Goal: Transaction & Acquisition: Book appointment/travel/reservation

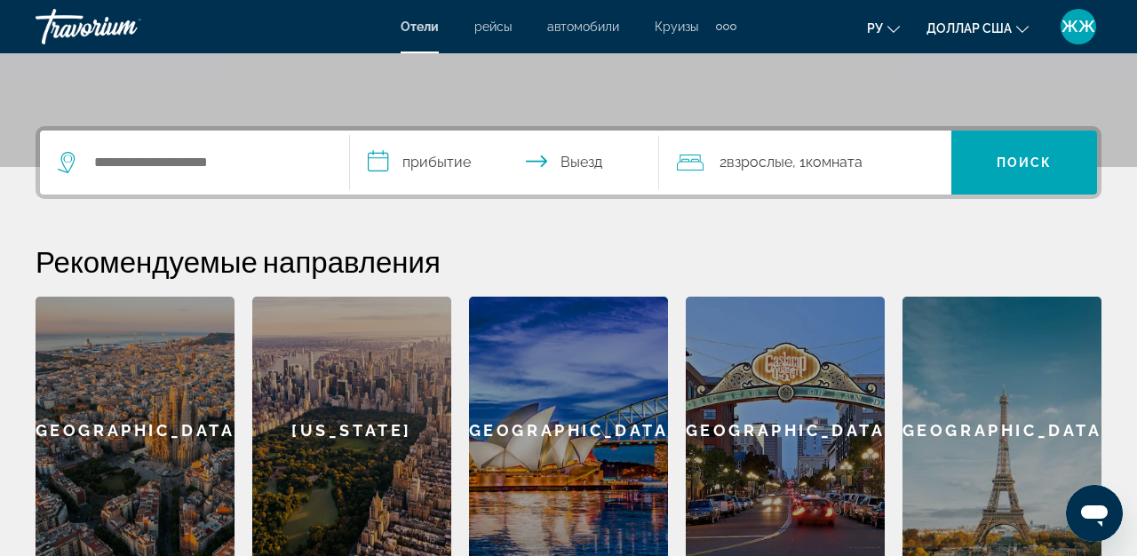
scroll to position [354, 0]
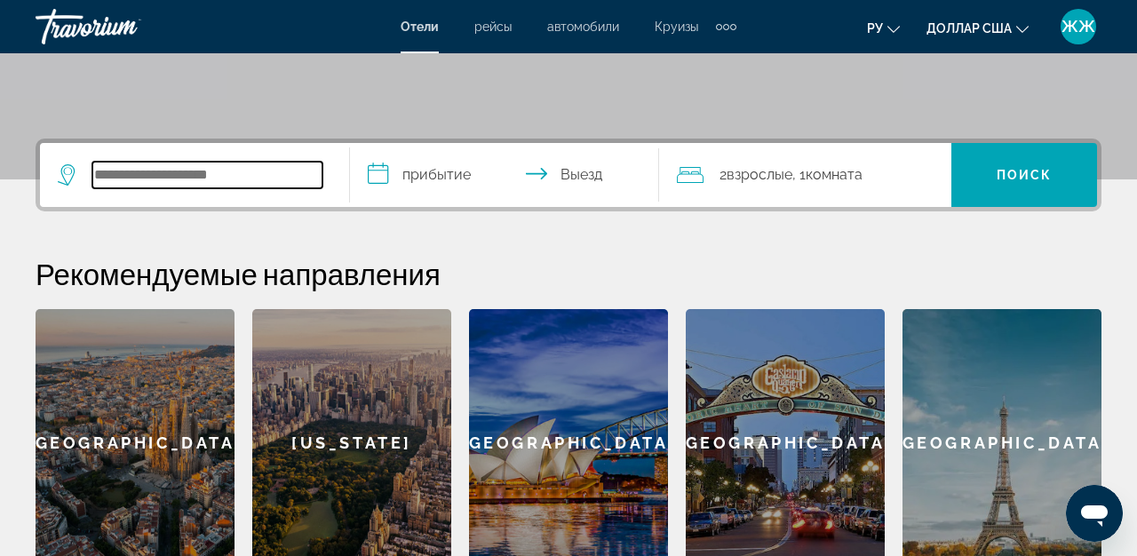
click at [212, 173] on input "Поиск отеля" at bounding box center [207, 175] width 230 height 27
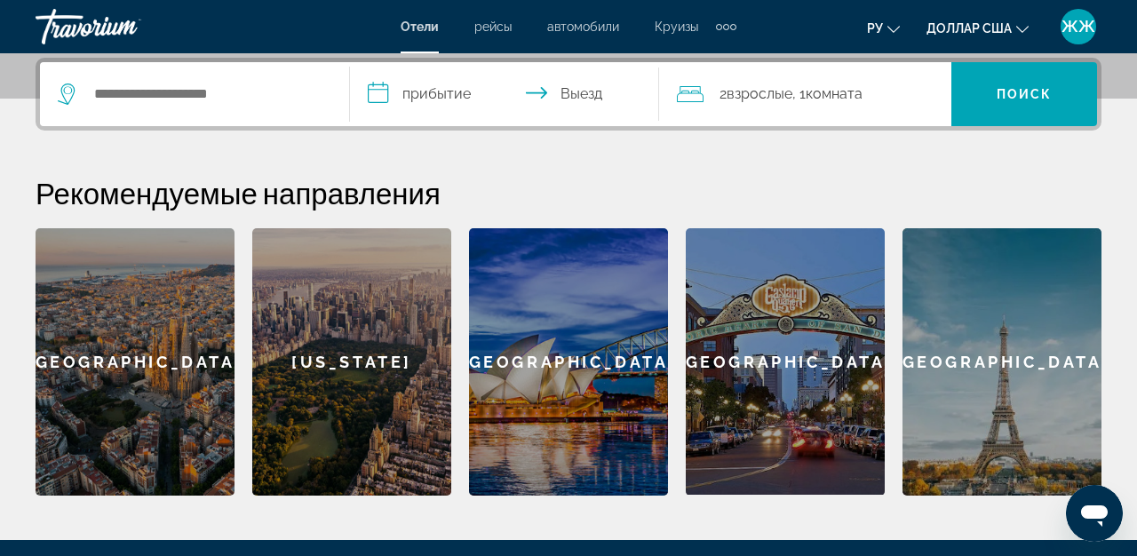
click at [1019, 359] on div "[GEOGRAPHIC_DATA]" at bounding box center [1002, 361] width 199 height 267
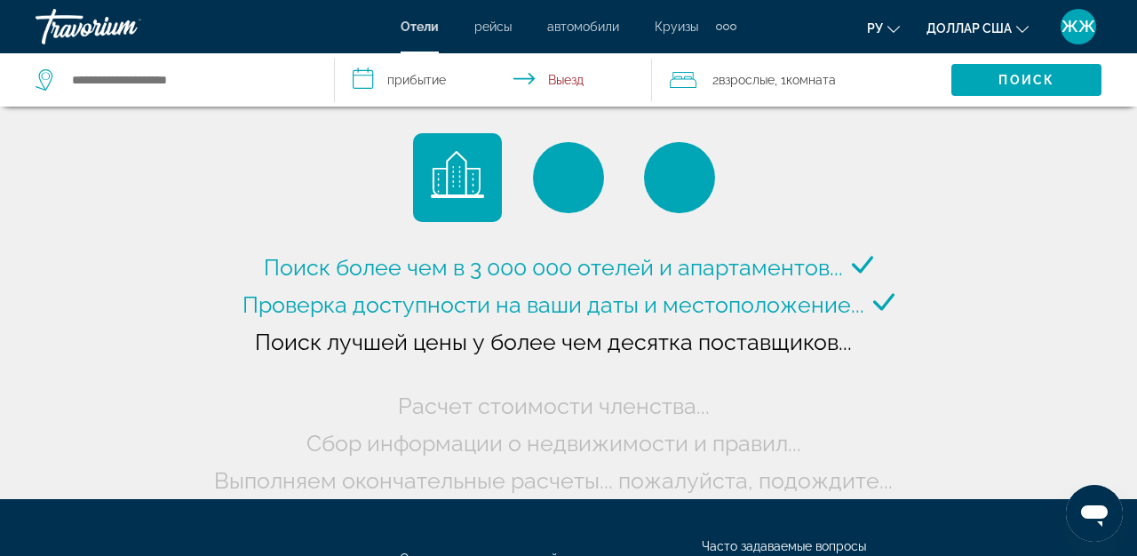
click at [365, 77] on input "**********" at bounding box center [497, 82] width 324 height 59
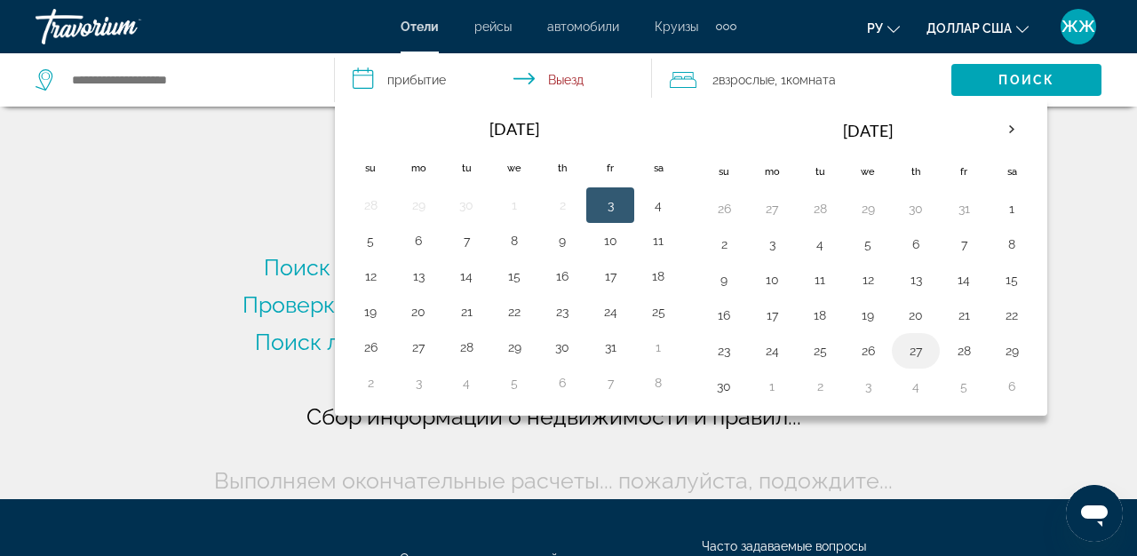
click at [917, 353] on button "27" at bounding box center [916, 351] width 28 height 25
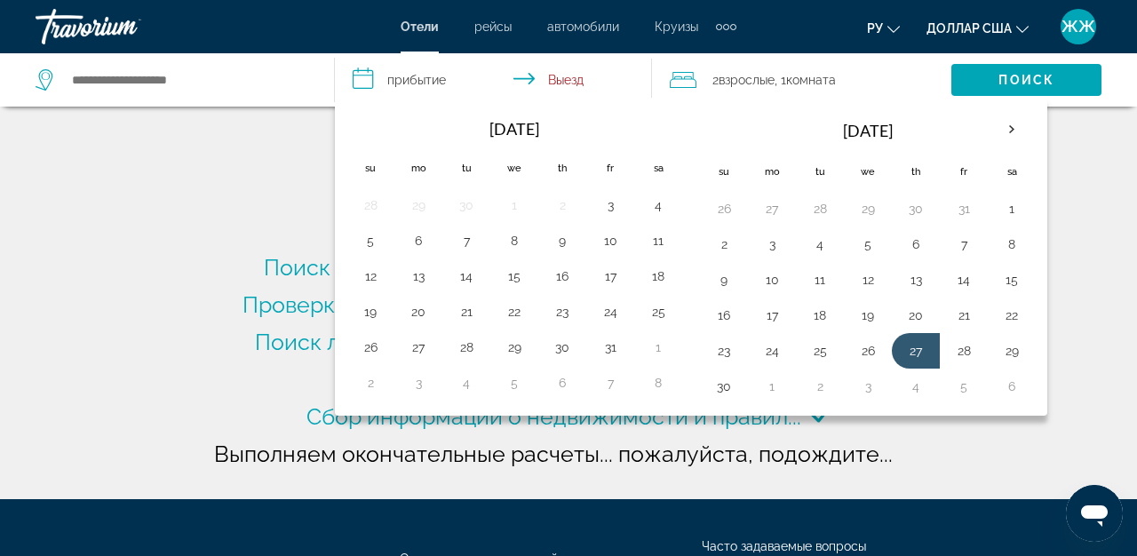
click at [566, 84] on input "**********" at bounding box center [497, 82] width 324 height 59
click at [725, 385] on button "30" at bounding box center [724, 386] width 28 height 25
type input "**********"
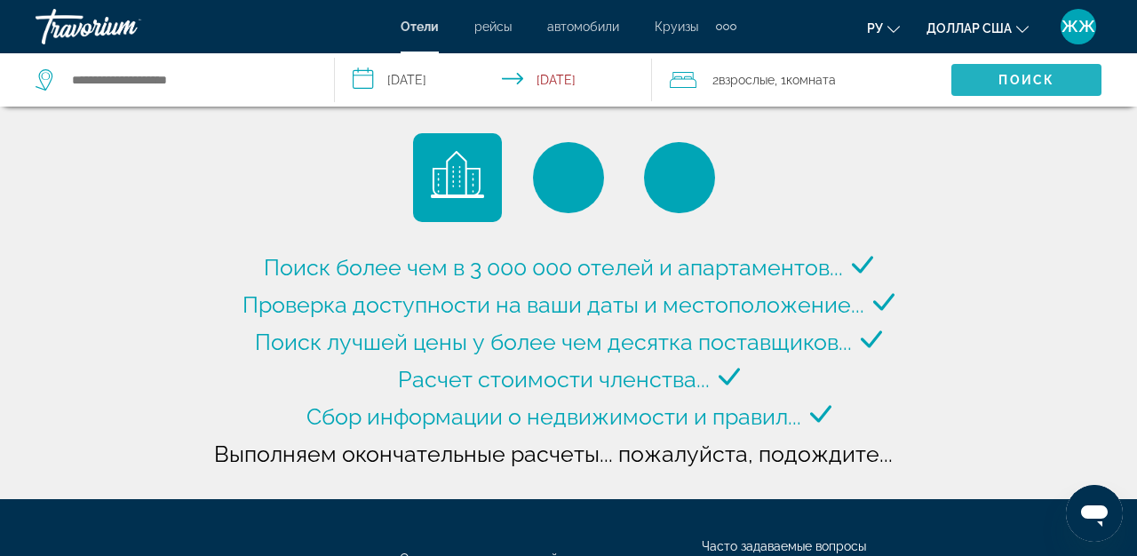
click at [1011, 78] on span "Поиск" at bounding box center [1027, 80] width 56 height 14
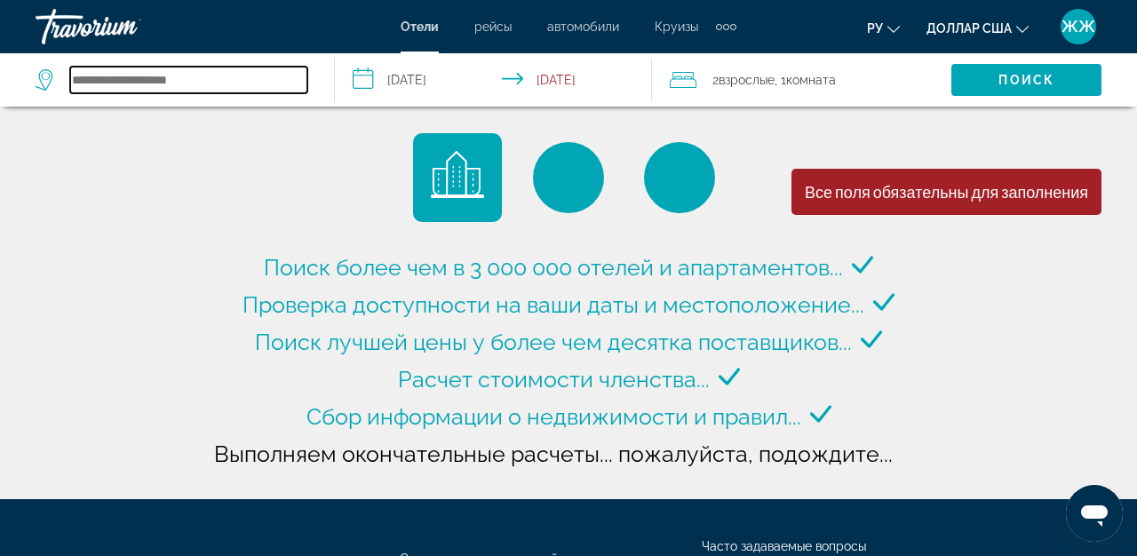
click at [173, 72] on input "Search hotel destination" at bounding box center [188, 80] width 237 height 27
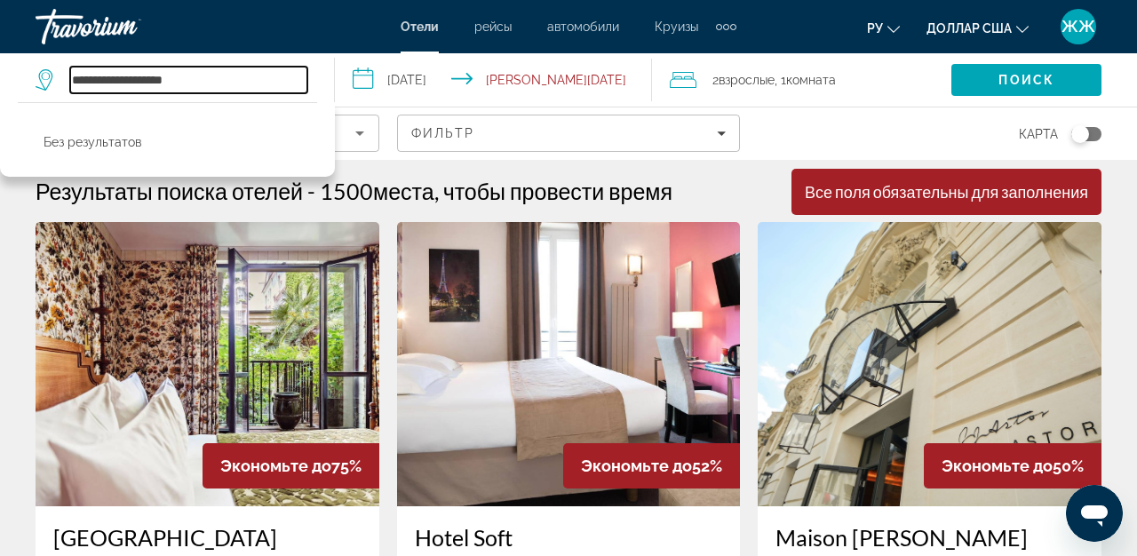
type input "**********"
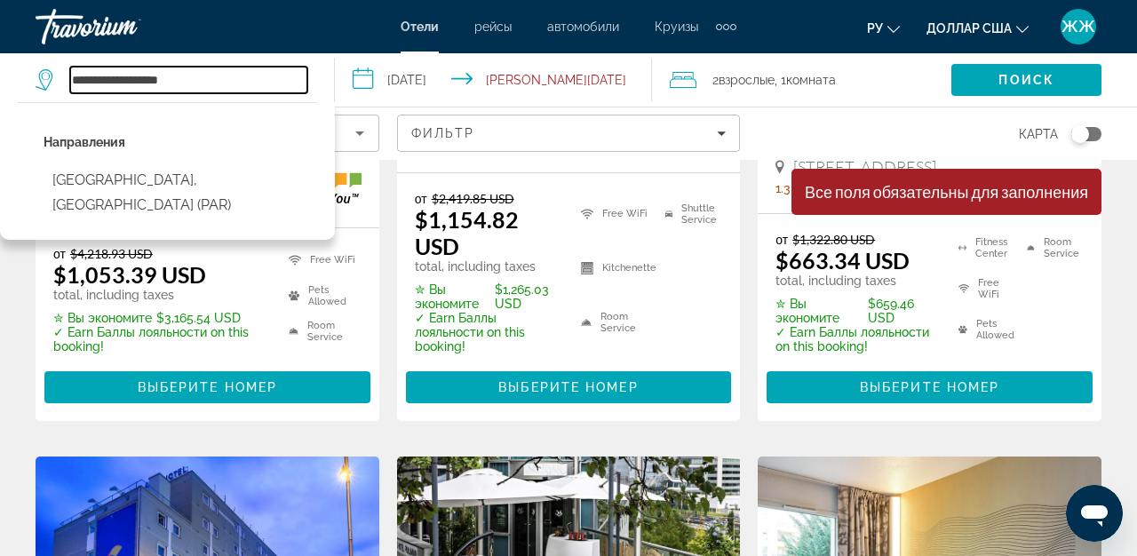
scroll to position [491, 0]
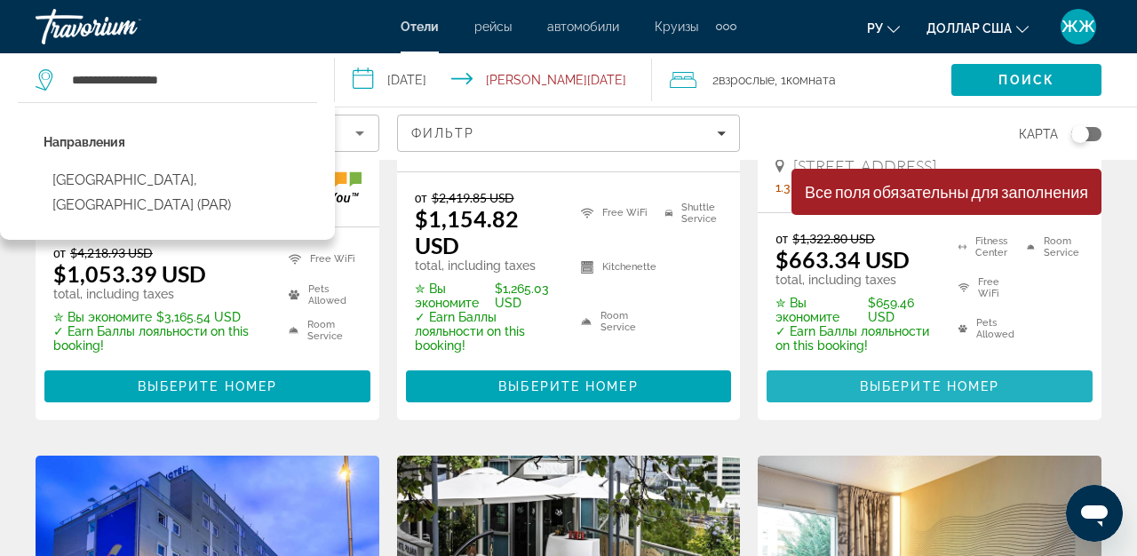
click at [933, 384] on span "Выберите номер" at bounding box center [930, 386] width 140 height 14
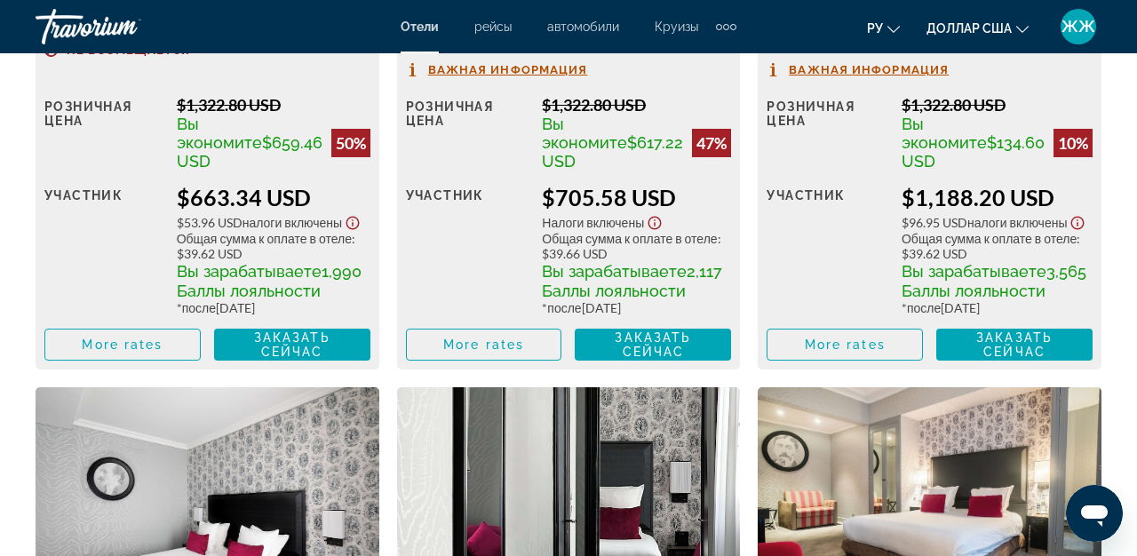
scroll to position [3114, 0]
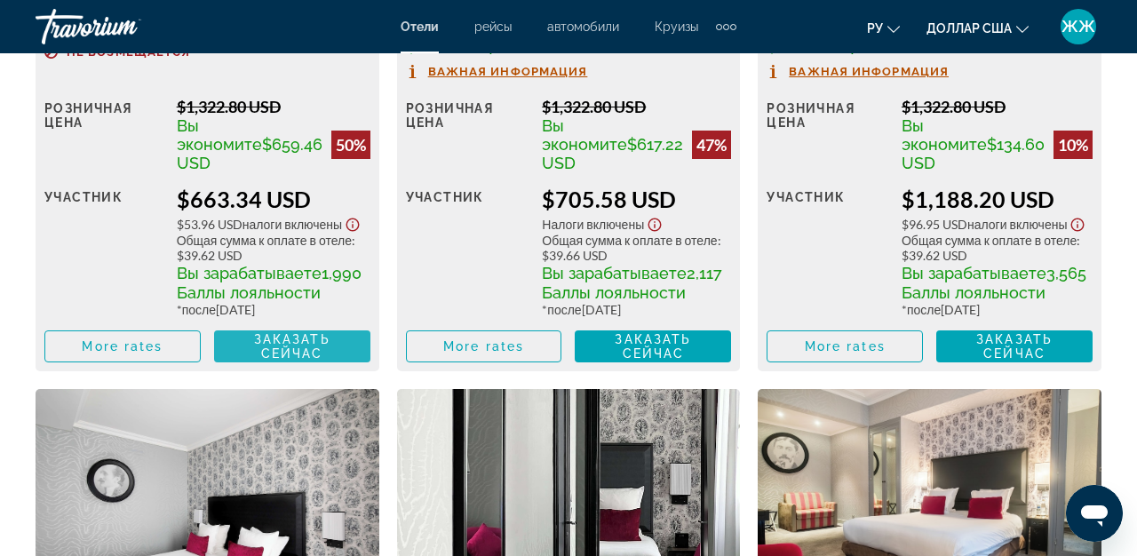
click at [323, 357] on span "Заказать сейчас" at bounding box center [292, 346] width 76 height 28
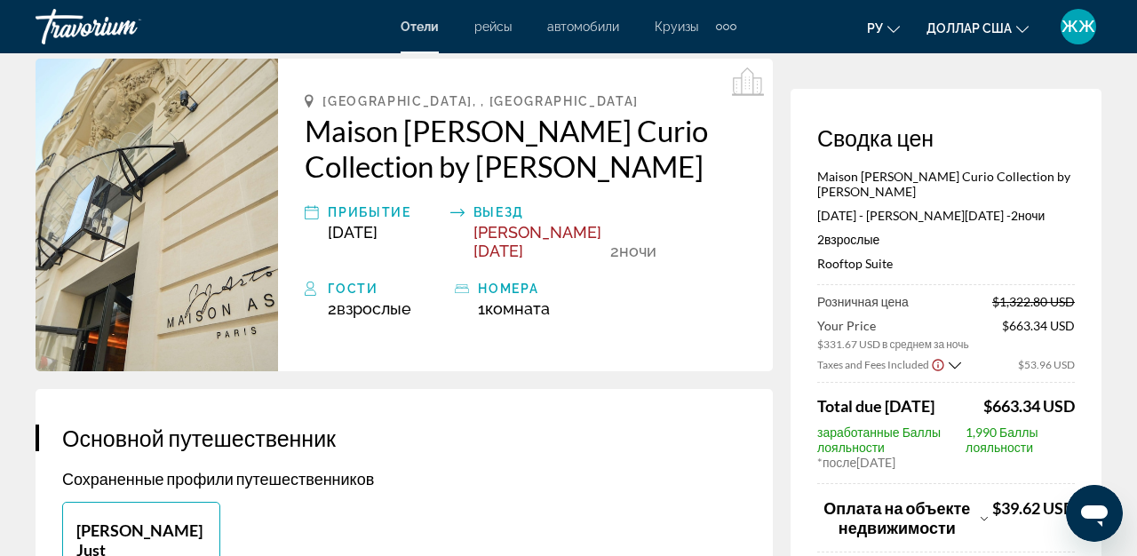
scroll to position [60, 0]
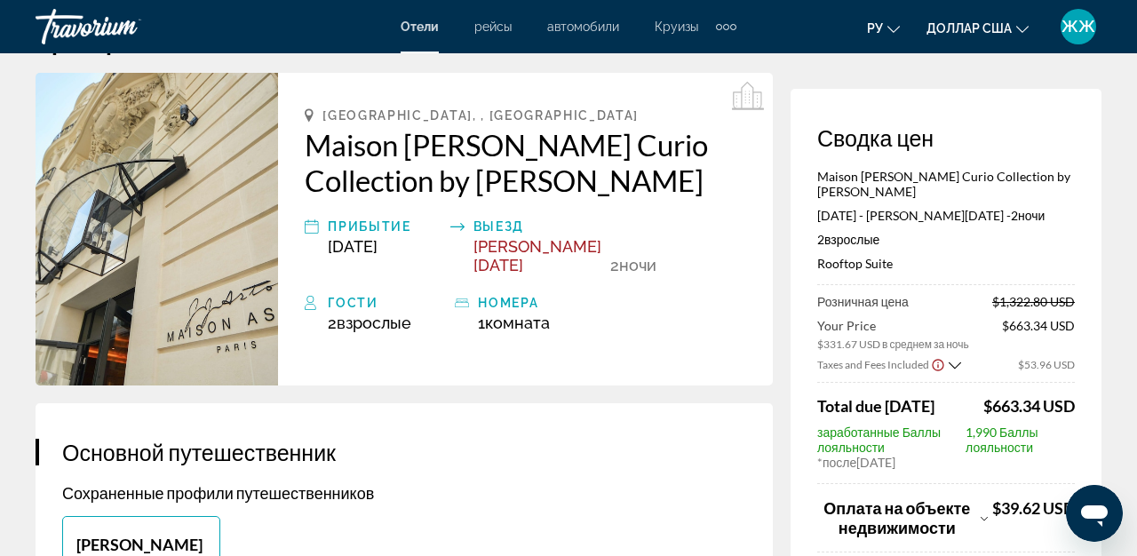
click at [315, 228] on icon "Основное содержание" at bounding box center [312, 226] width 14 height 21
click at [366, 222] on div "прибытие" at bounding box center [384, 226] width 113 height 21
click at [384, 227] on div "прибытие" at bounding box center [384, 226] width 113 height 21
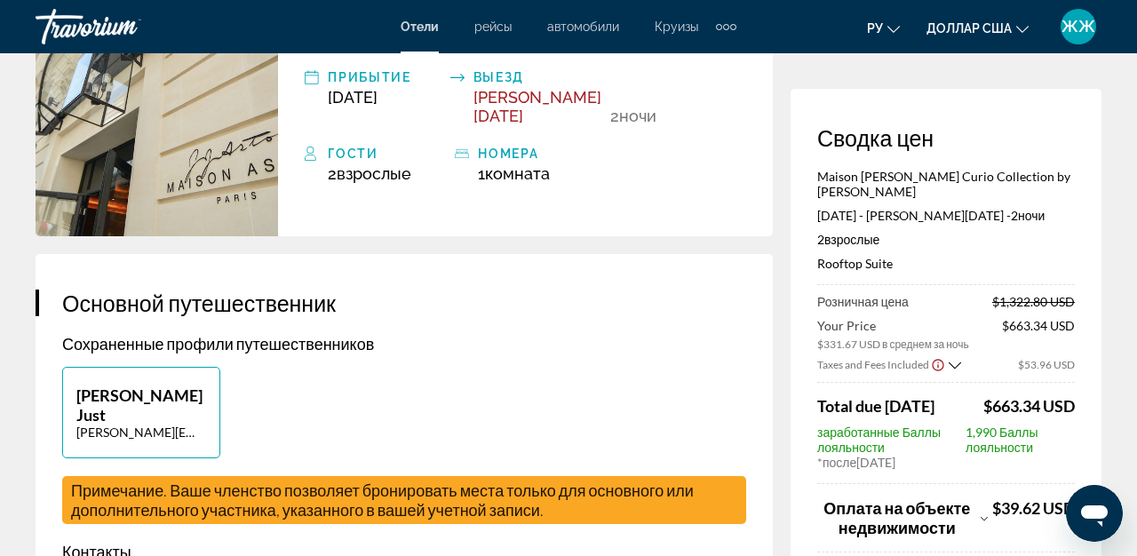
scroll to position [0, 0]
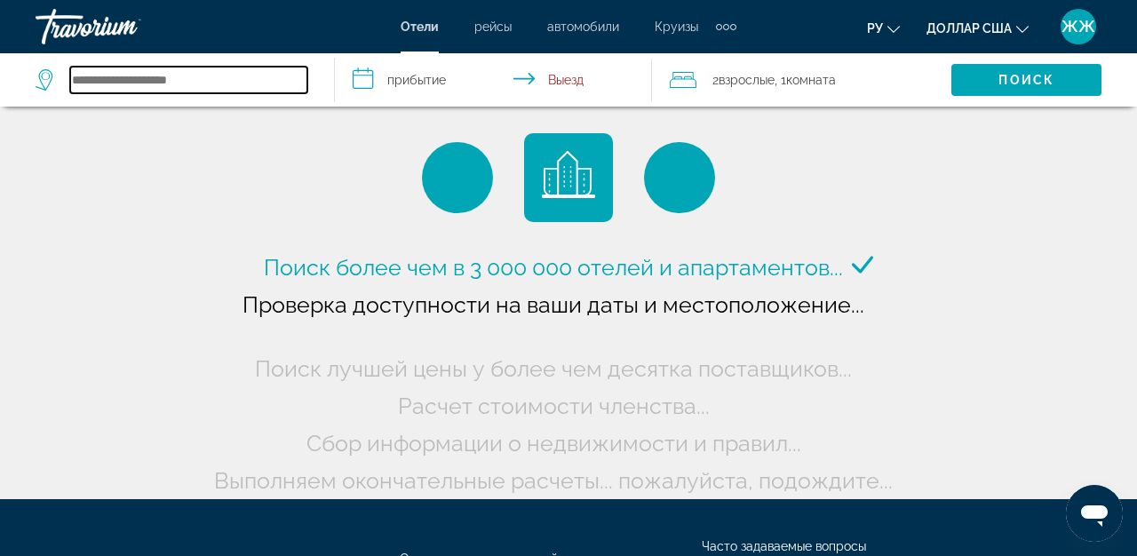
click at [197, 87] on input "Search hotel destination" at bounding box center [188, 80] width 237 height 27
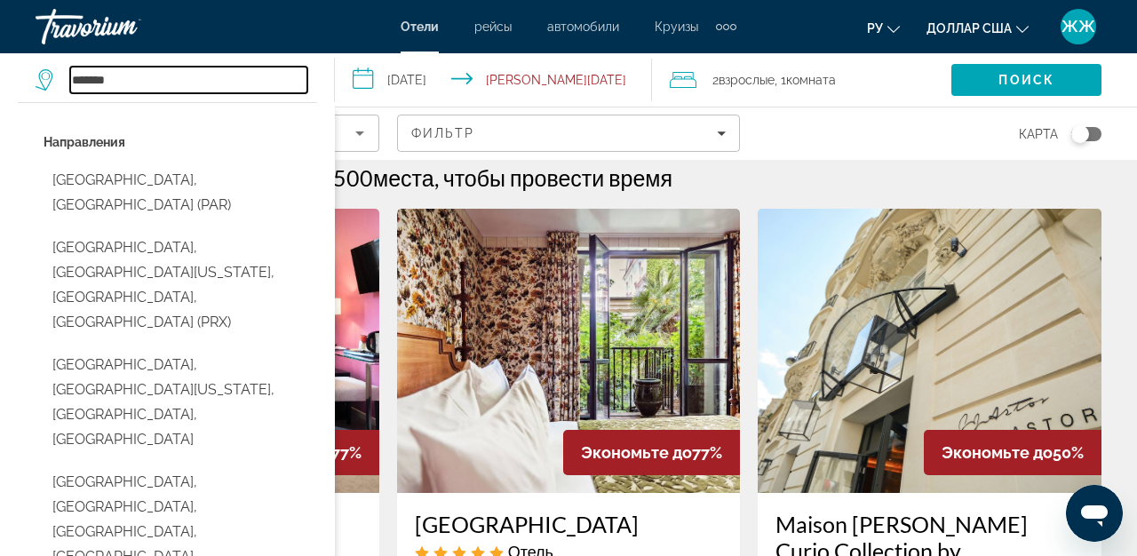
scroll to position [20, 0]
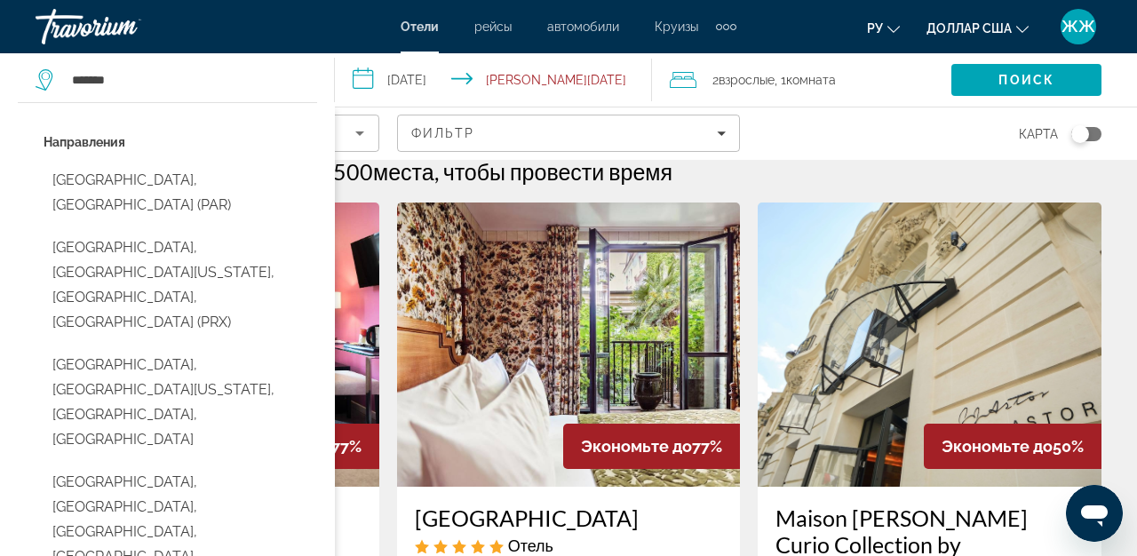
click at [367, 85] on input "**********" at bounding box center [497, 82] width 324 height 59
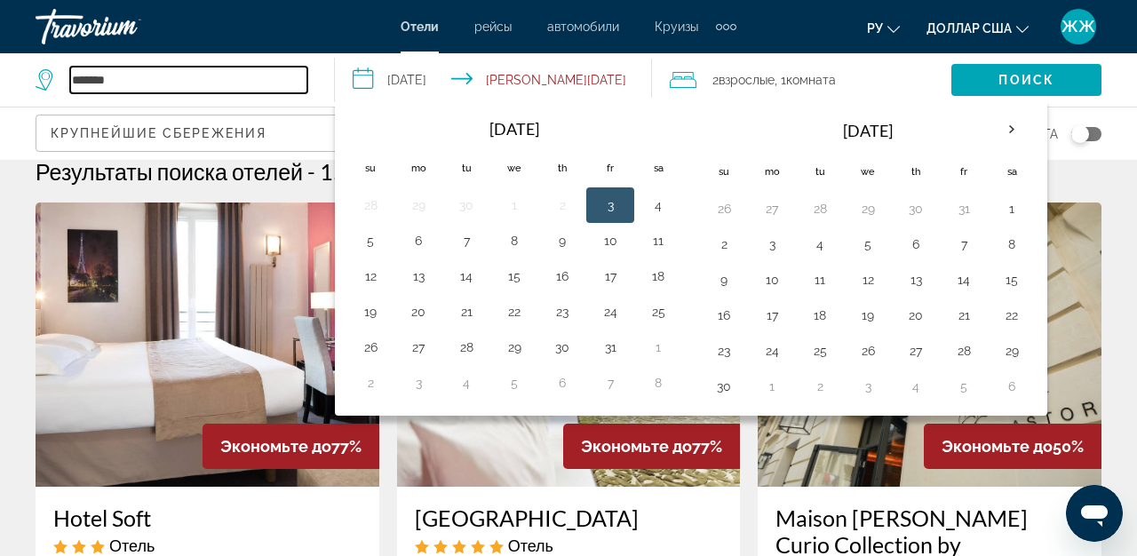
click at [124, 82] on input "******" at bounding box center [188, 80] width 237 height 27
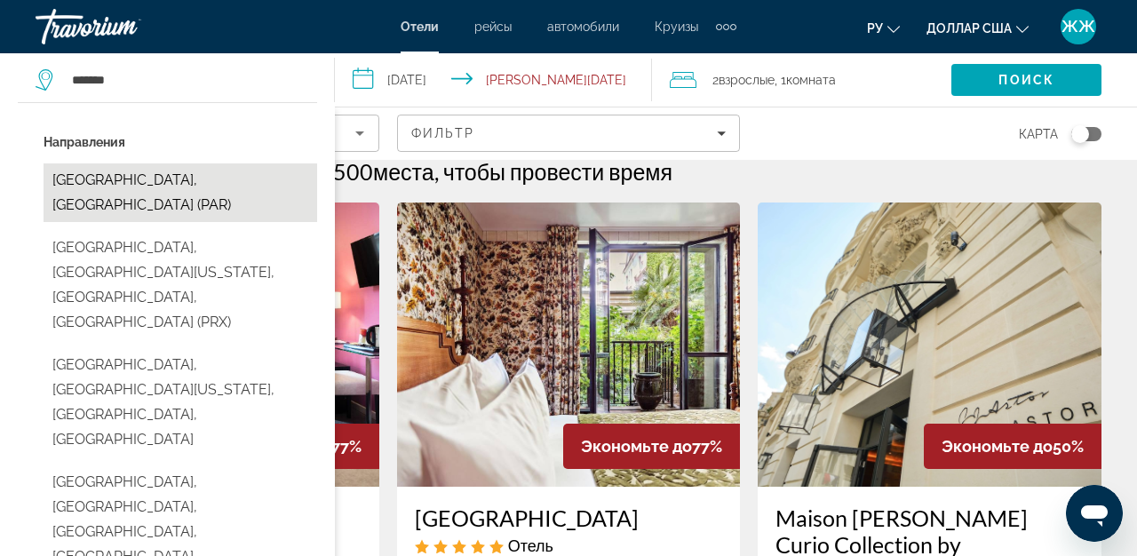
click at [122, 182] on button "[GEOGRAPHIC_DATA], [GEOGRAPHIC_DATA] (PAR)" at bounding box center [181, 193] width 274 height 59
type input "**********"
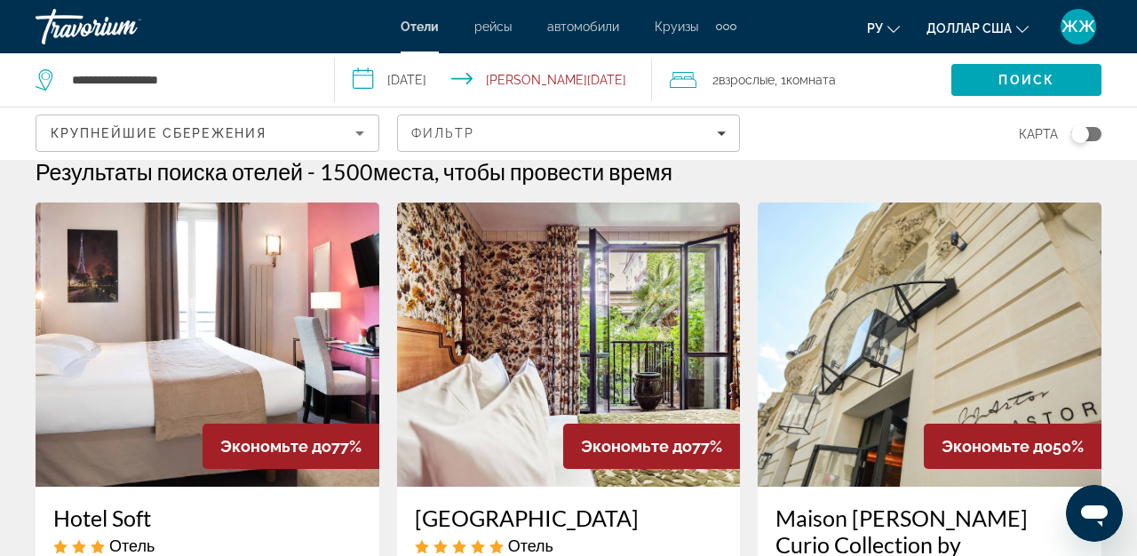
click at [368, 81] on input "**********" at bounding box center [497, 82] width 324 height 59
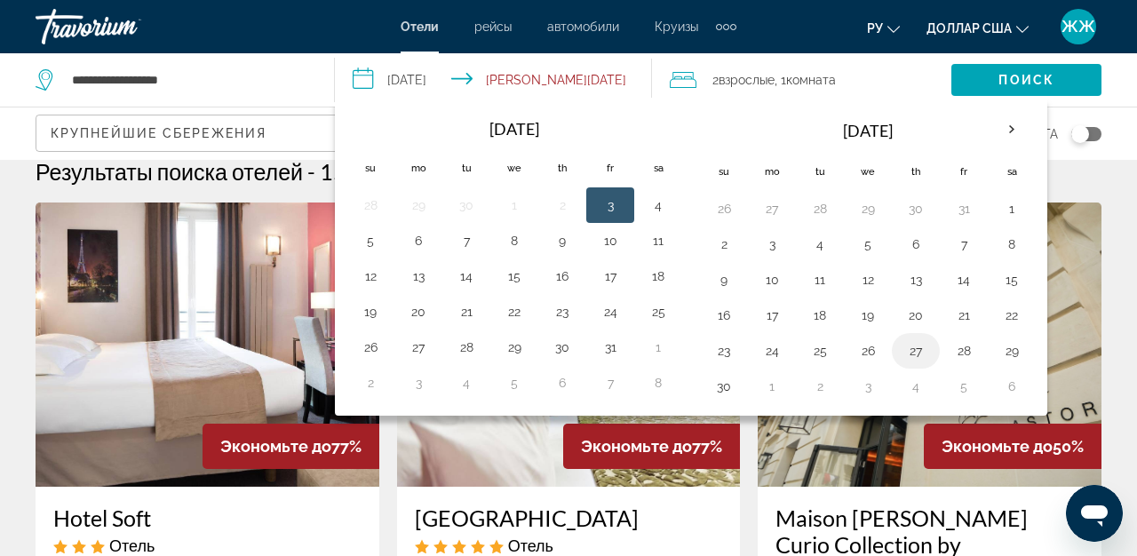
click at [916, 351] on button "27" at bounding box center [916, 351] width 28 height 25
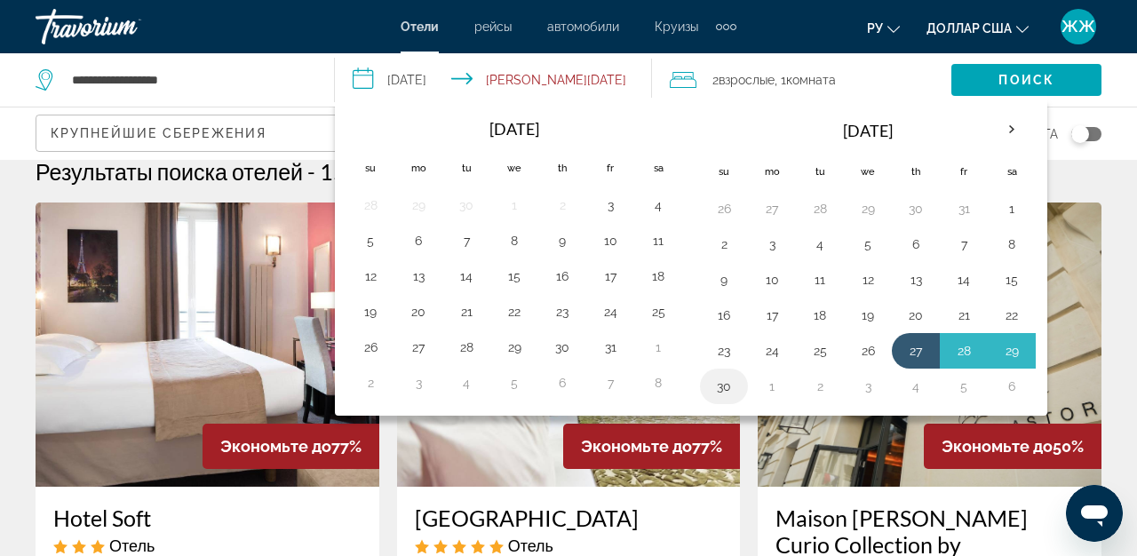
click at [731, 383] on button "30" at bounding box center [724, 386] width 28 height 25
type input "**********"
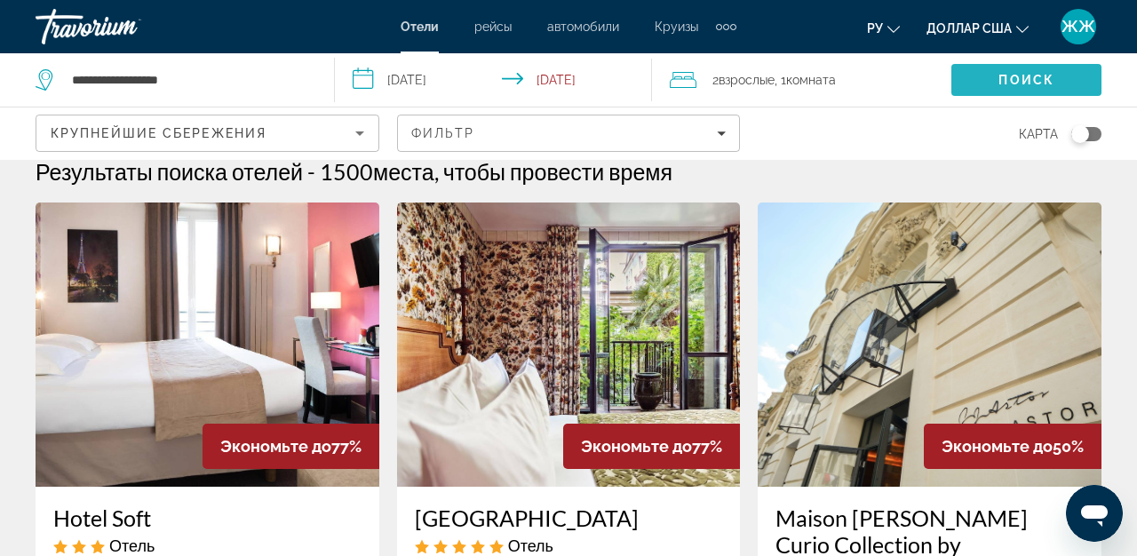
click at [1013, 83] on span "Поиск" at bounding box center [1027, 80] width 56 height 14
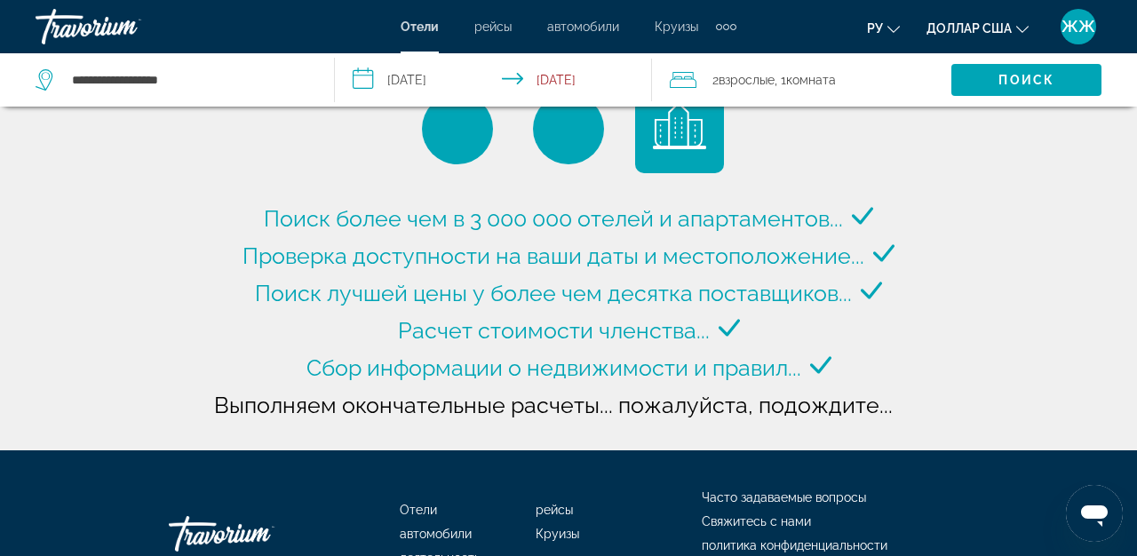
scroll to position [0, 0]
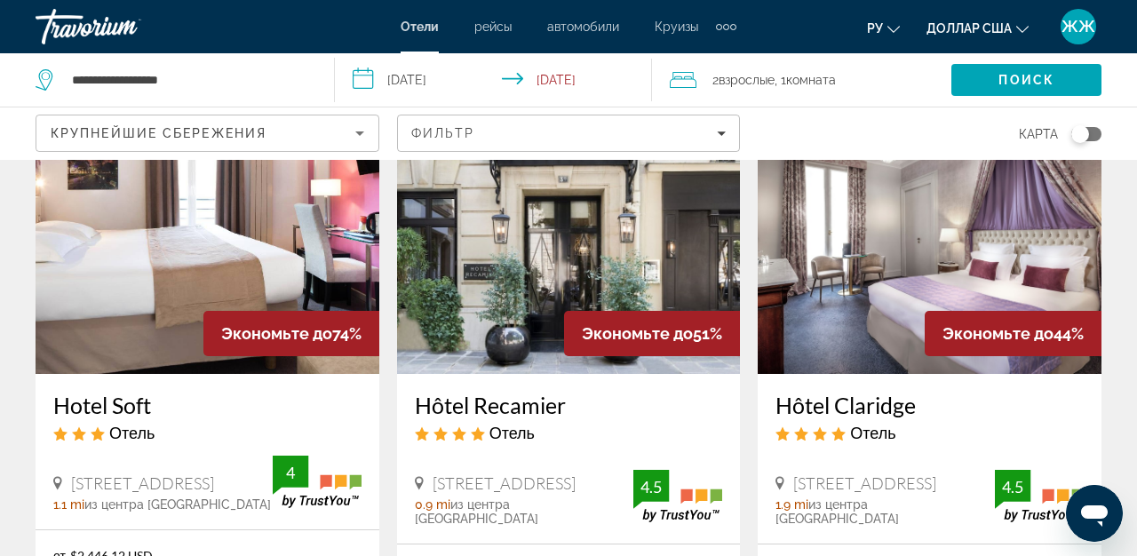
scroll to position [132, 0]
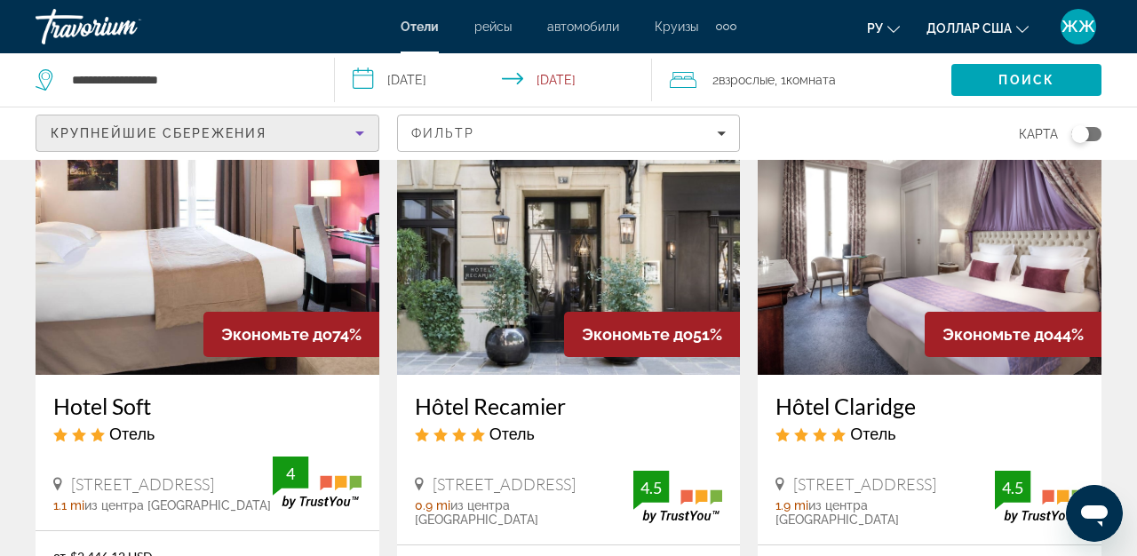
click at [363, 135] on icon "Sort by" at bounding box center [359, 133] width 21 height 21
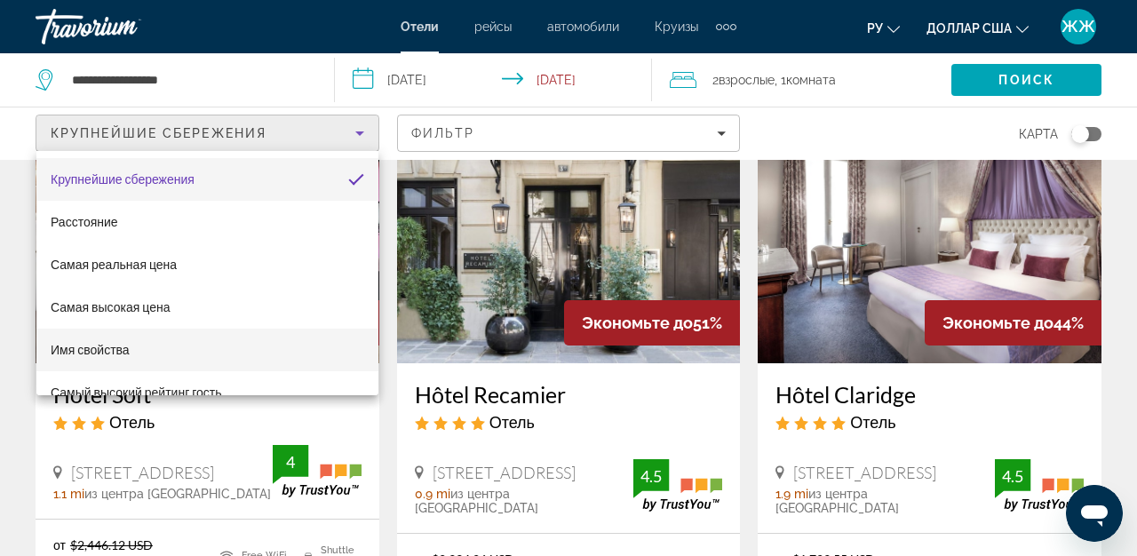
scroll to position [1, 0]
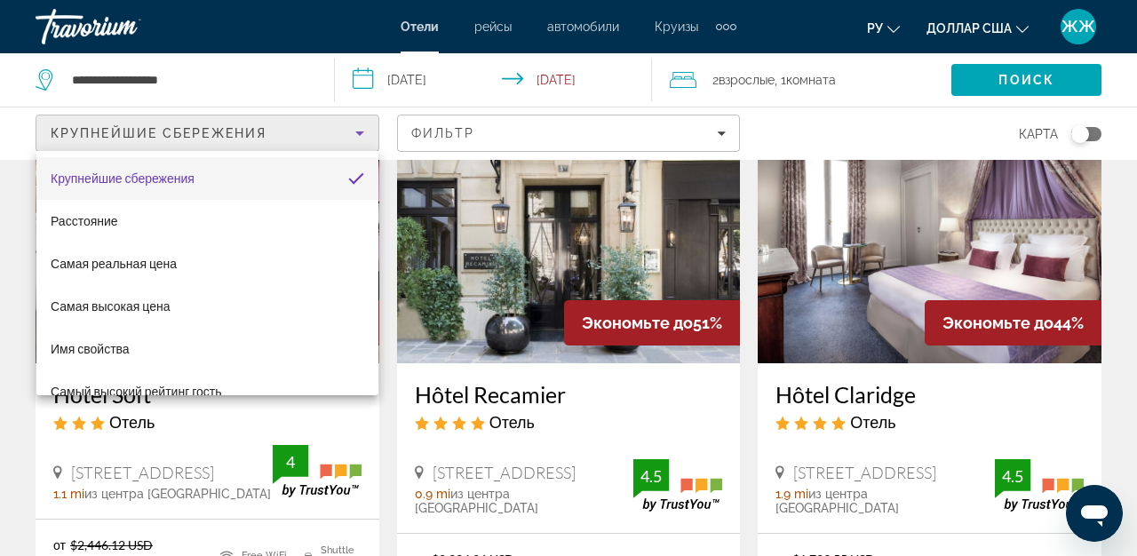
click at [723, 132] on div at bounding box center [568, 278] width 1137 height 556
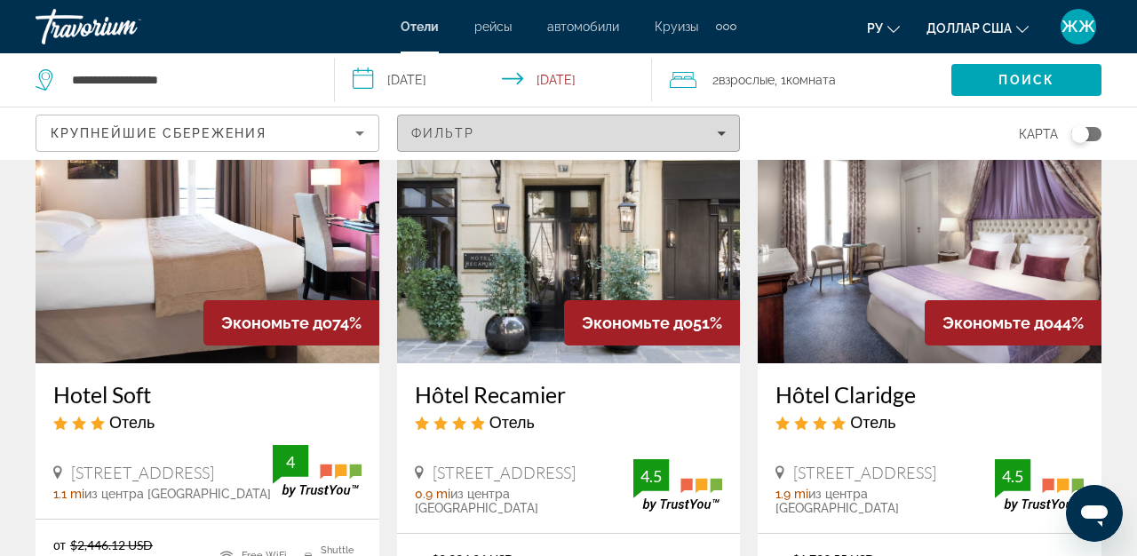
click at [723, 132] on icon "Filters" at bounding box center [722, 134] width 9 height 4
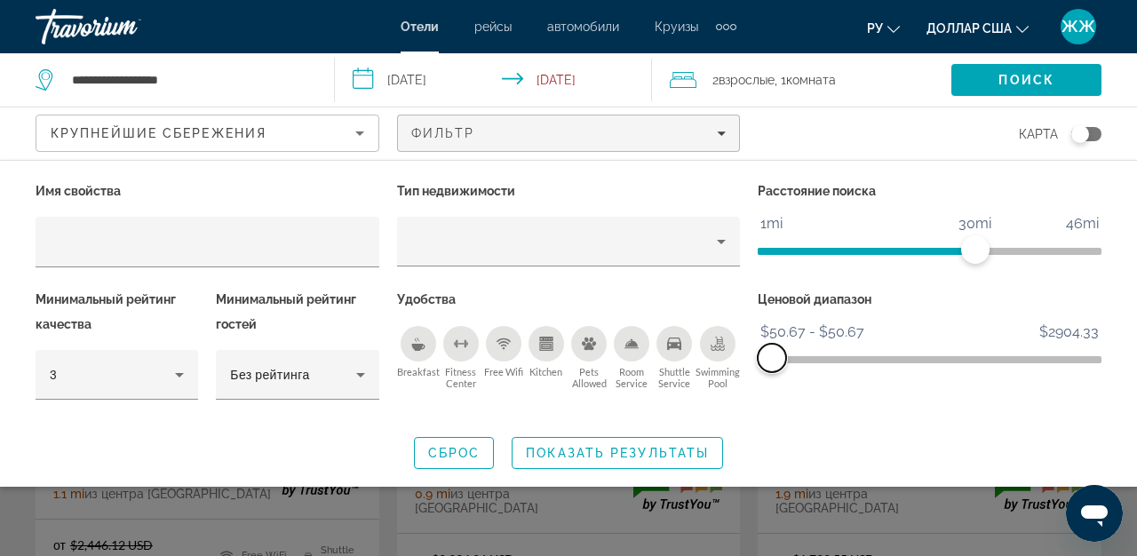
drag, startPoint x: 1073, startPoint y: 358, endPoint x: 765, endPoint y: 363, distance: 308.4
click at [765, 363] on span "ngx-slider-max" at bounding box center [772, 358] width 28 height 28
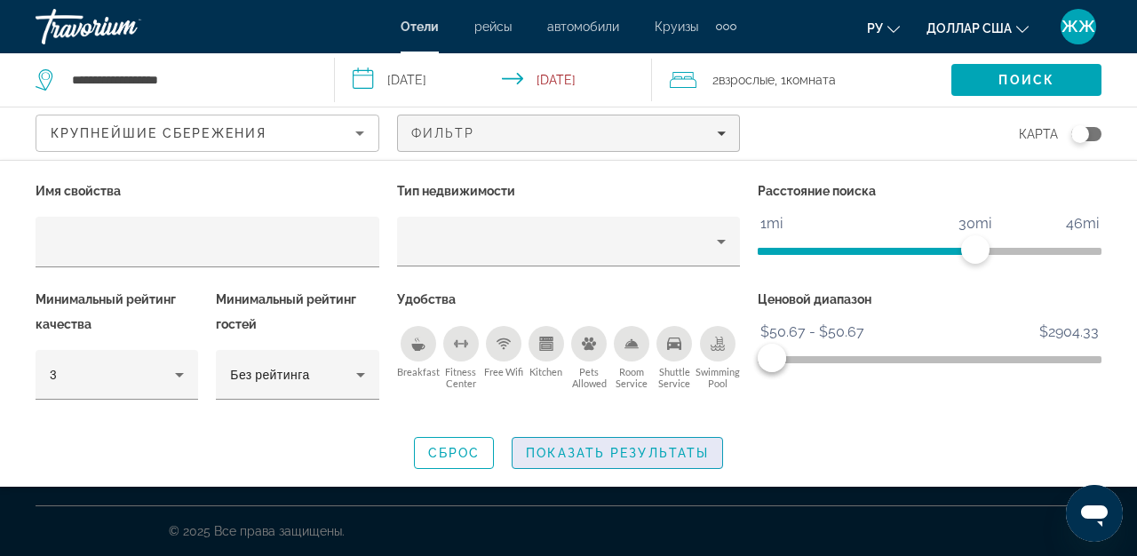
click at [666, 453] on span "Показать результаты" at bounding box center [617, 453] width 183 height 14
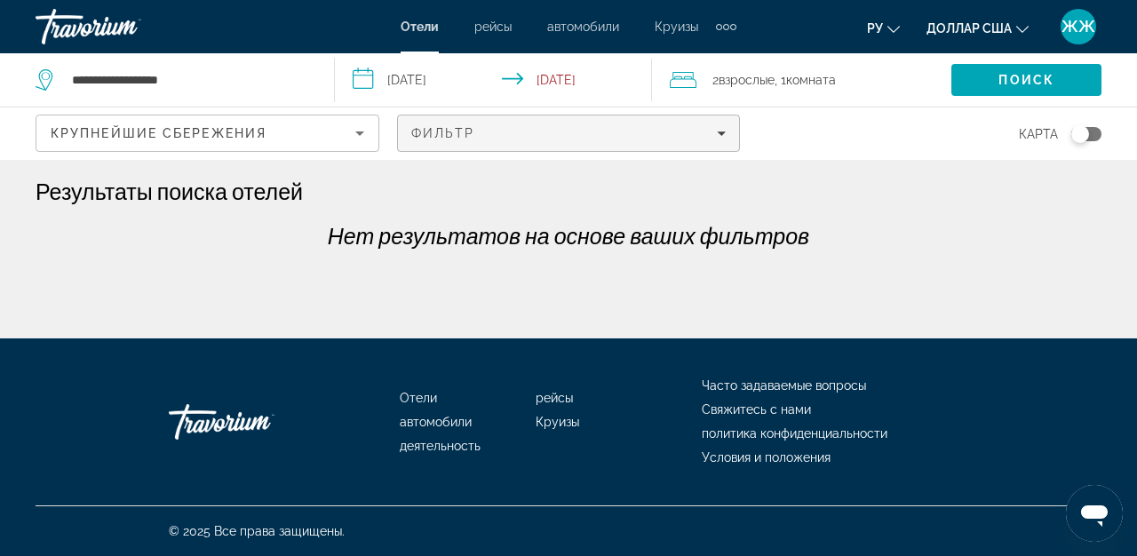
click at [721, 135] on icon "Filters" at bounding box center [721, 133] width 9 height 9
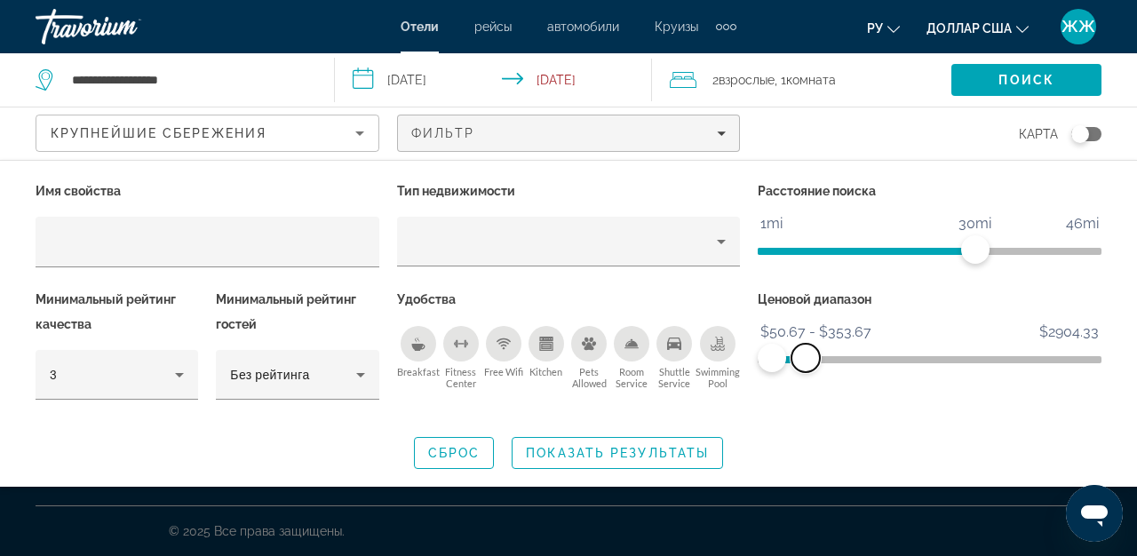
drag, startPoint x: 780, startPoint y: 352, endPoint x: 806, endPoint y: 351, distance: 25.8
click at [806, 351] on span "ngx-slider-max" at bounding box center [806, 358] width 28 height 28
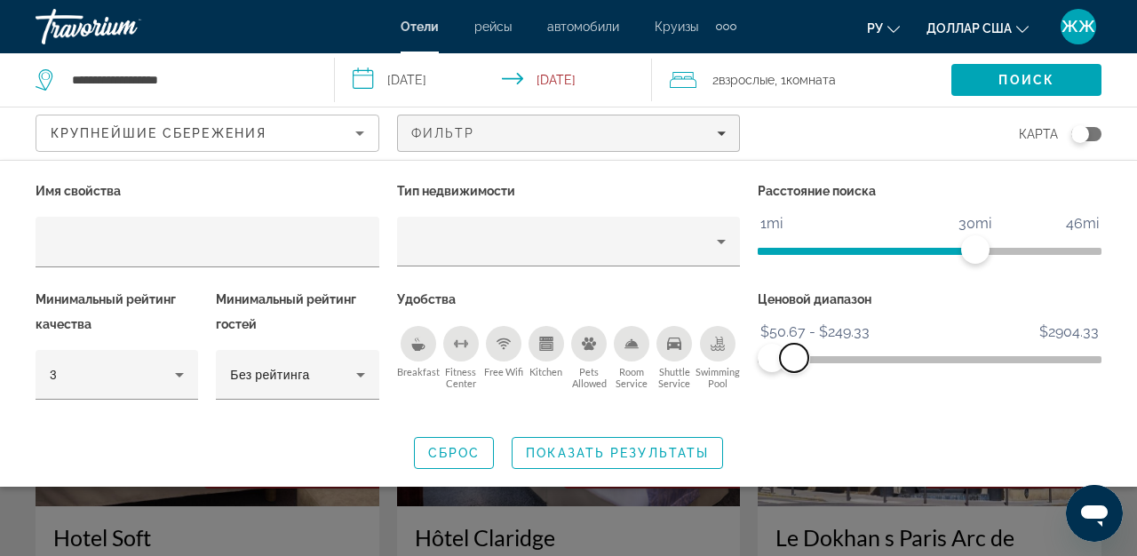
drag, startPoint x: 805, startPoint y: 356, endPoint x: 817, endPoint y: 349, distance: 13.6
click at [809, 349] on span "ngx-slider-max" at bounding box center [794, 358] width 28 height 28
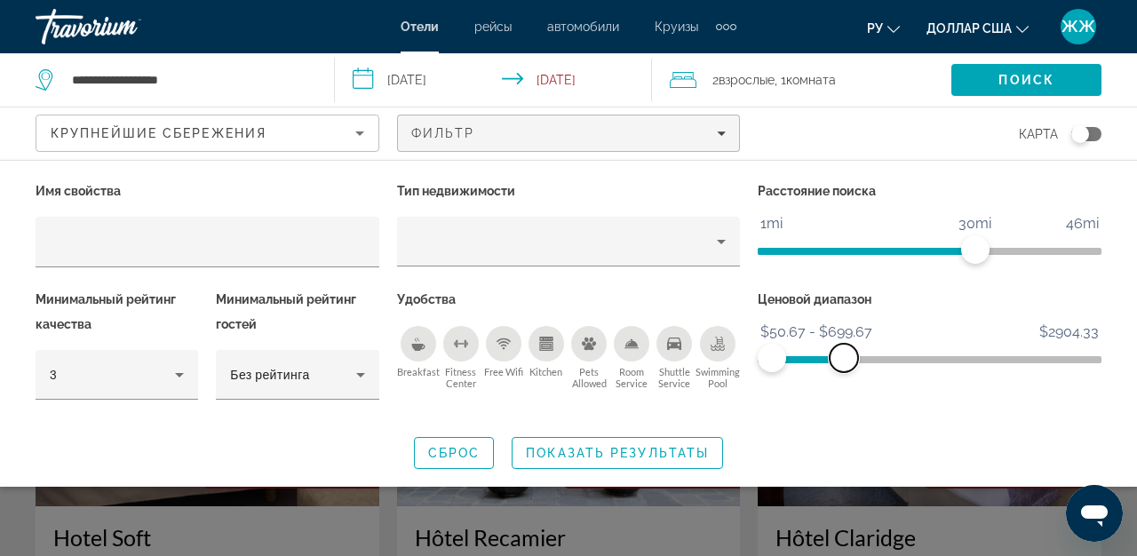
drag, startPoint x: 823, startPoint y: 348, endPoint x: 843, endPoint y: 339, distance: 22.7
click at [844, 356] on ngx-slider "$50.67 $2904.33 $50.67 $699.67 $50.67 - $699.67" at bounding box center [930, 358] width 344 height 4
click at [616, 456] on span "Показать результаты" at bounding box center [617, 453] width 183 height 14
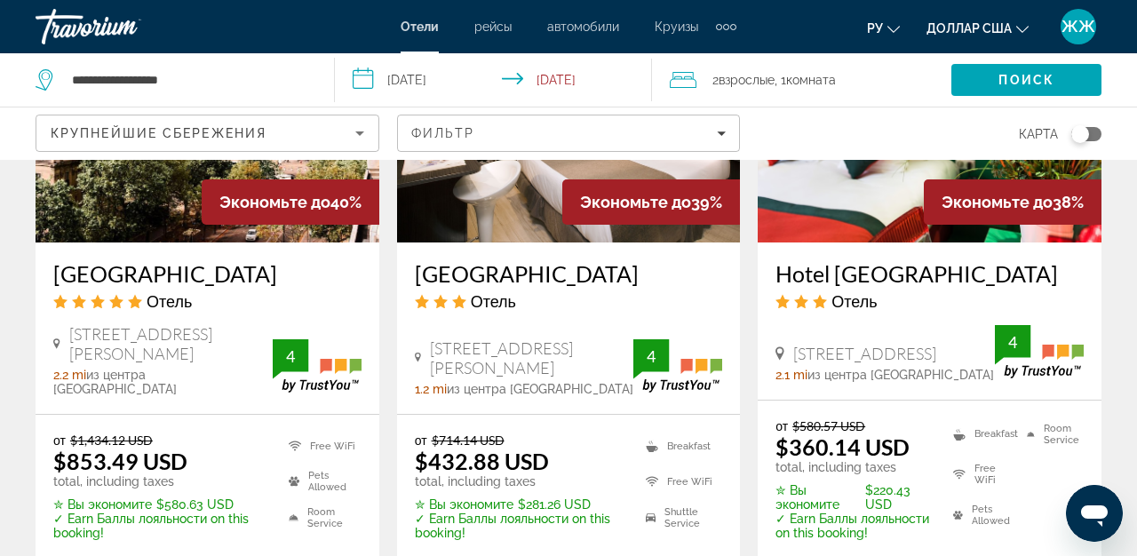
scroll to position [1679, 0]
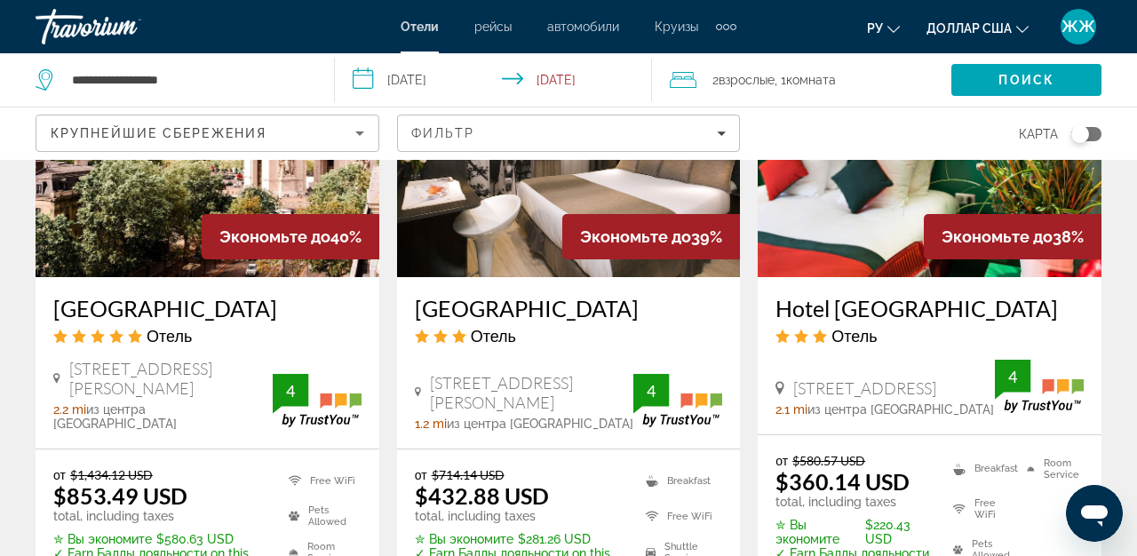
click at [1081, 132] on div "Toggle map" at bounding box center [1081, 134] width 18 height 18
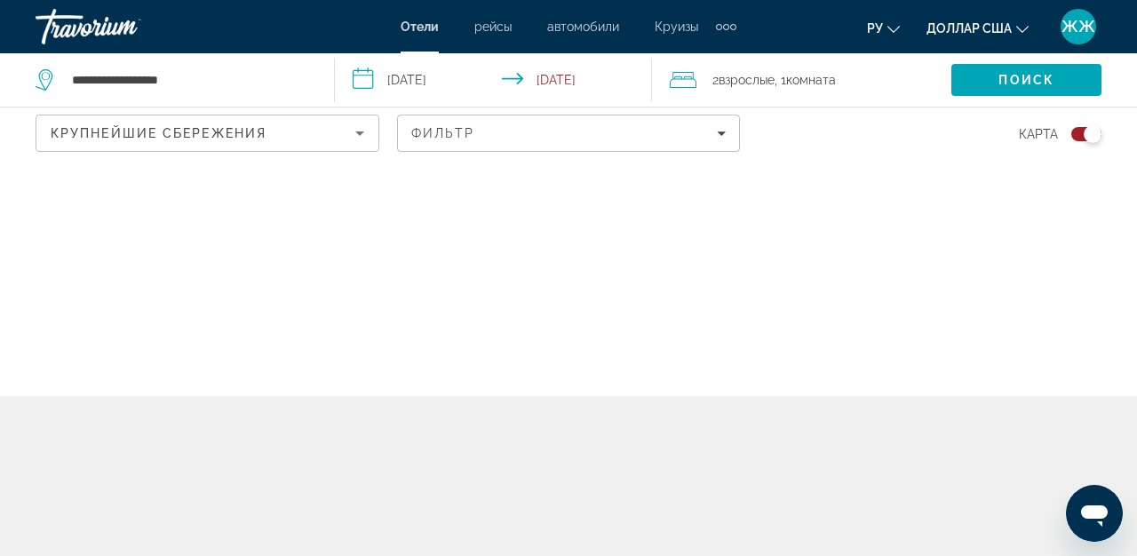
scroll to position [0, 0]
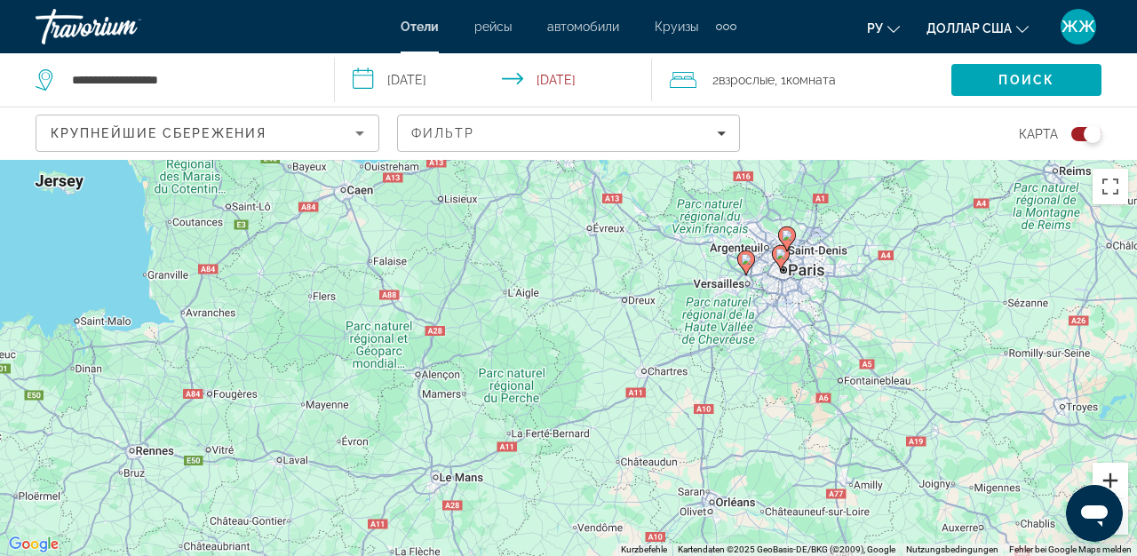
click at [1111, 481] on button "Vergrößern" at bounding box center [1111, 481] width 36 height 36
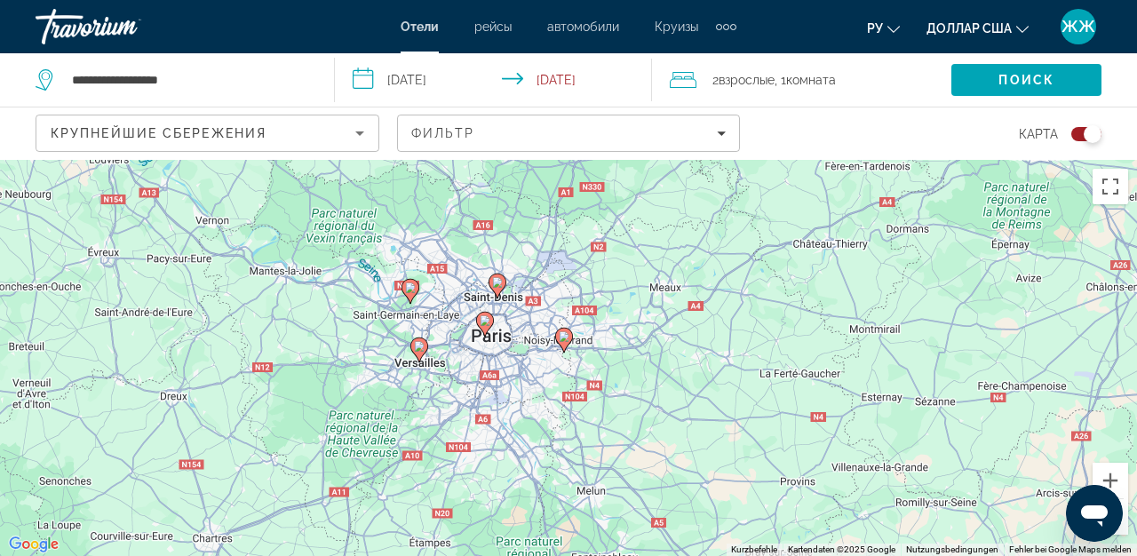
drag, startPoint x: 594, startPoint y: 415, endPoint x: 48, endPoint y: 364, distance: 548.0
click at [48, 364] on div "Um den Modus zum Ziehen mit der Tastatur zu aktivieren, drückst du Alt + Eingab…" at bounding box center [568, 358] width 1137 height 396
click at [1110, 474] on button "Vergrößern" at bounding box center [1111, 481] width 36 height 36
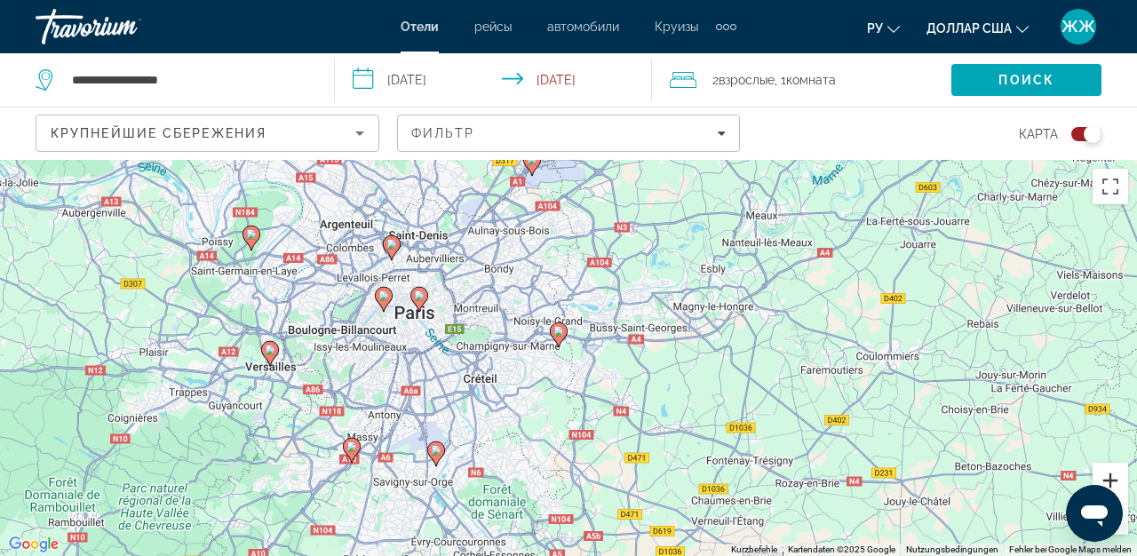
click at [1111, 475] on button "Vergrößern" at bounding box center [1111, 481] width 36 height 36
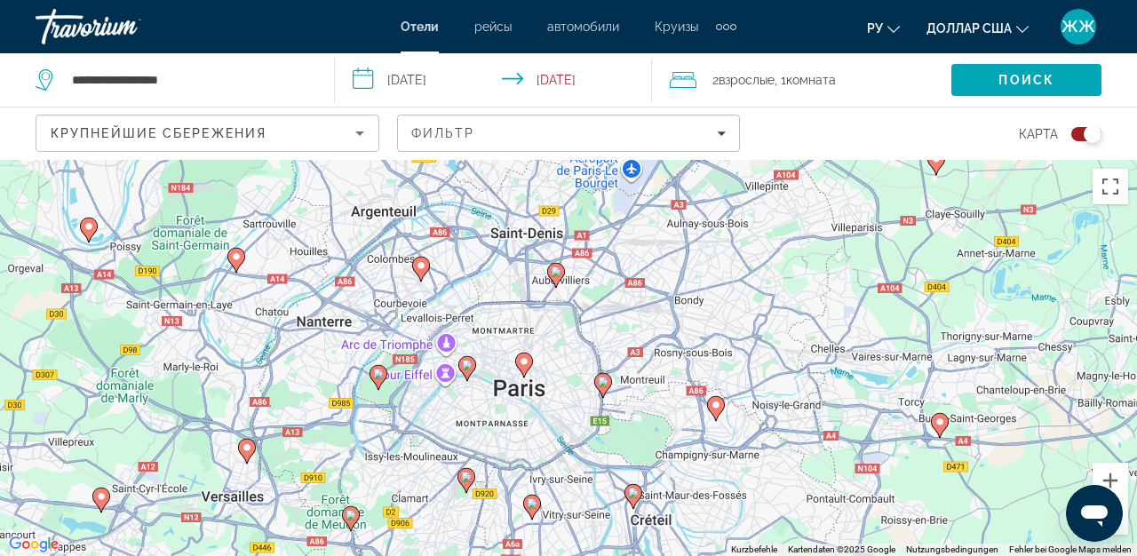
drag, startPoint x: 286, startPoint y: 352, endPoint x: 548, endPoint y: 468, distance: 286.8
click at [549, 470] on div "Um den Modus zum Ziehen mit der Tastatur zu aktivieren, drückst du Alt + Eingab…" at bounding box center [568, 358] width 1137 height 396
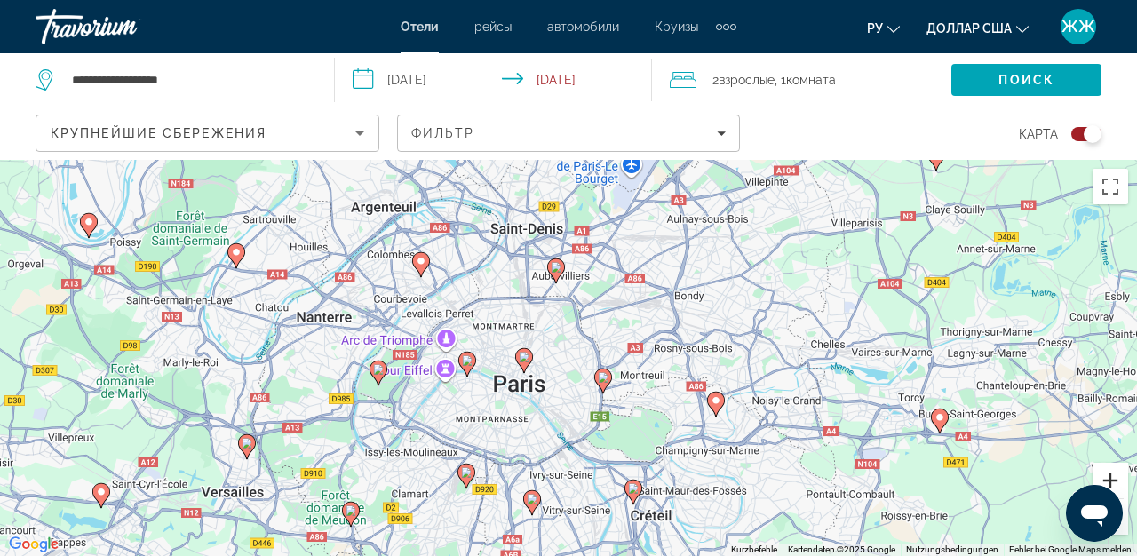
click at [1111, 480] on button "Vergrößern" at bounding box center [1111, 481] width 36 height 36
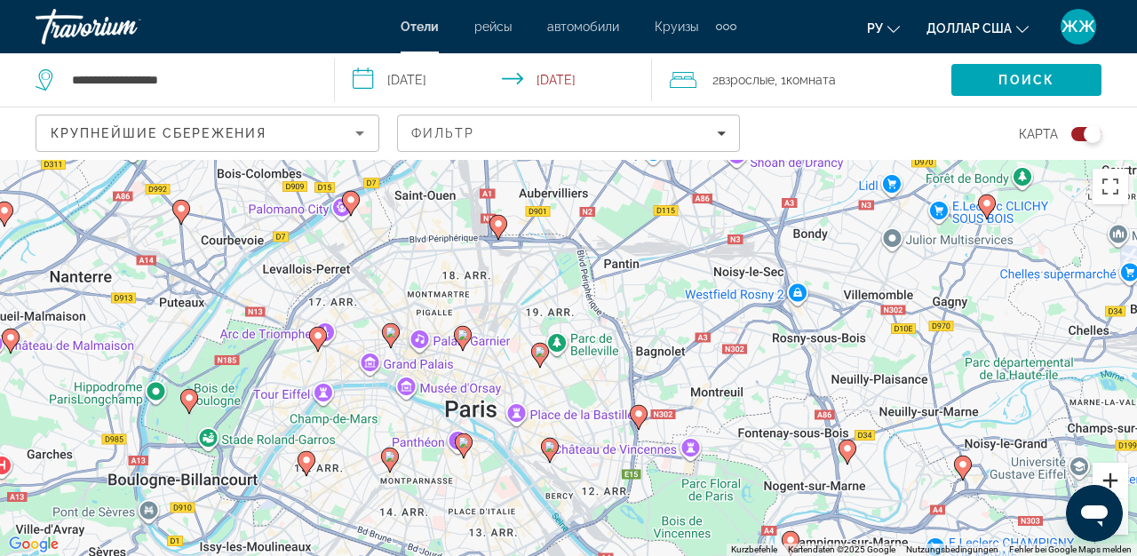
click at [1111, 480] on button "Vergrößern" at bounding box center [1111, 481] width 36 height 36
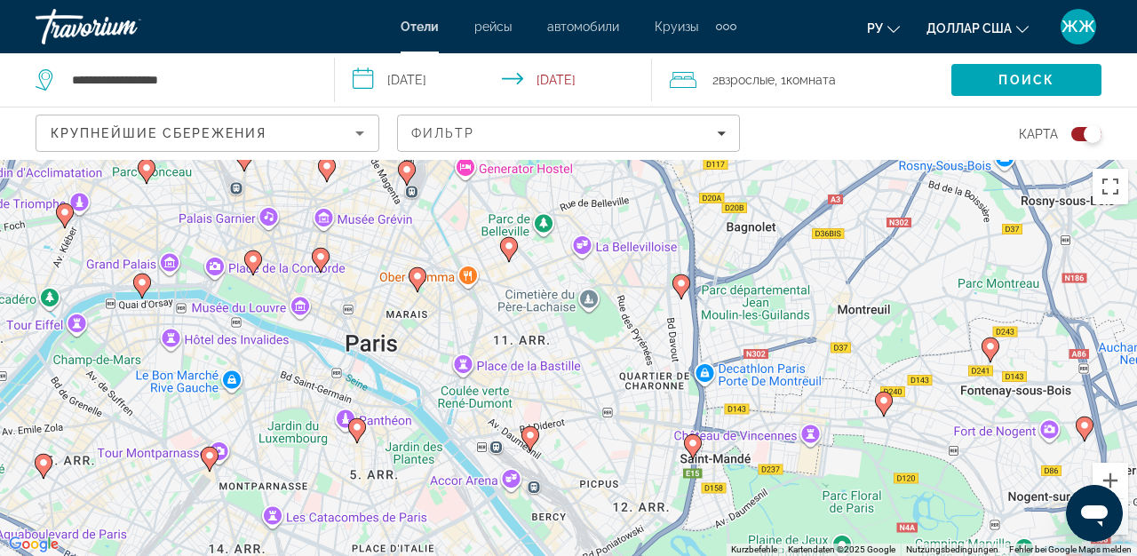
drag, startPoint x: 570, startPoint y: 430, endPoint x: 568, endPoint y: 309, distance: 120.9
click at [568, 309] on div "Um den Modus zum Ziehen mit der Tastatur zu aktivieren, drückst du Alt + Eingab…" at bounding box center [568, 358] width 1137 height 396
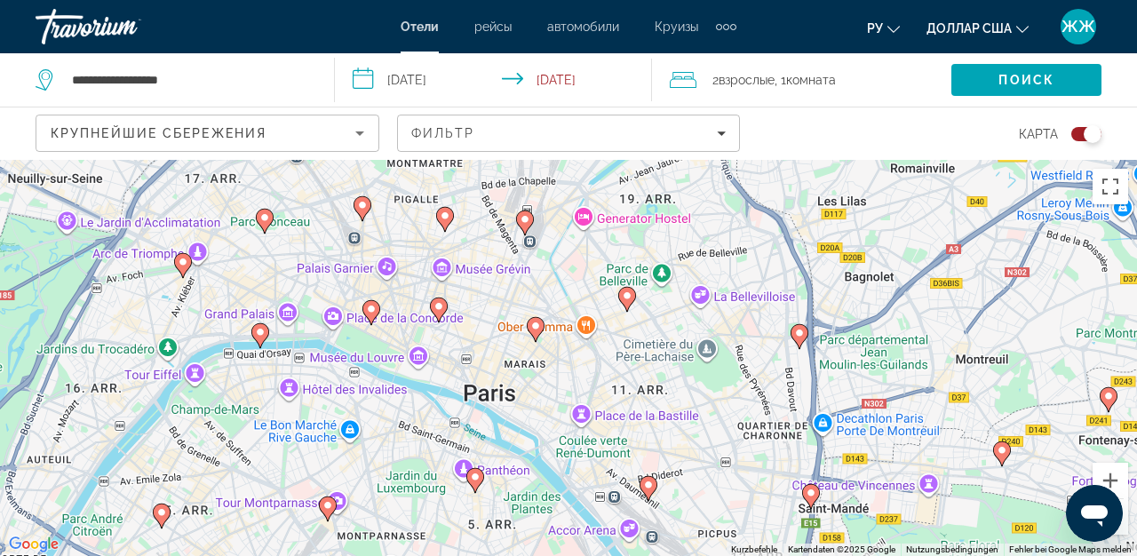
drag, startPoint x: 407, startPoint y: 300, endPoint x: 526, endPoint y: 347, distance: 128.1
click at [527, 349] on div "Um den Modus zum Ziehen mit der Tastatur zu aktivieren, drückst du Alt + Eingab…" at bounding box center [568, 358] width 1137 height 396
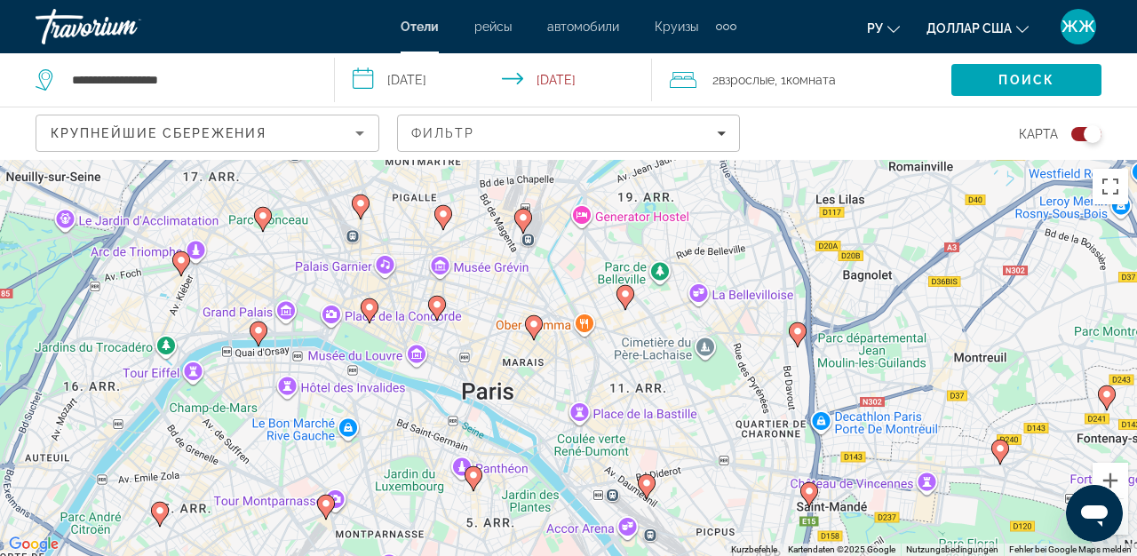
click at [184, 264] on image "Основное содержание" at bounding box center [181, 260] width 11 height 11
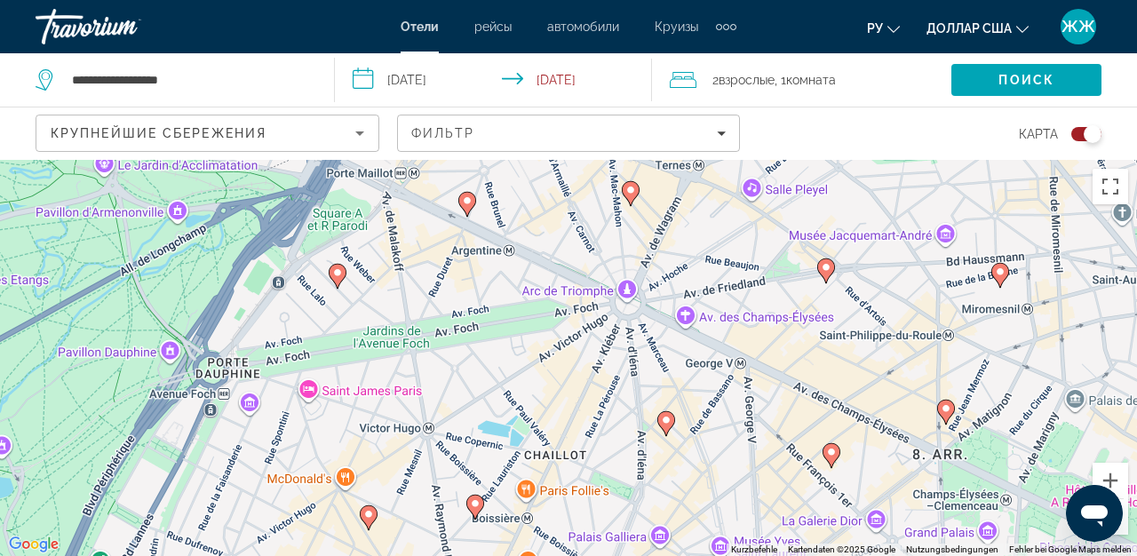
click at [475, 205] on gmp-advanced-marker "Основное содержание" at bounding box center [468, 204] width 18 height 27
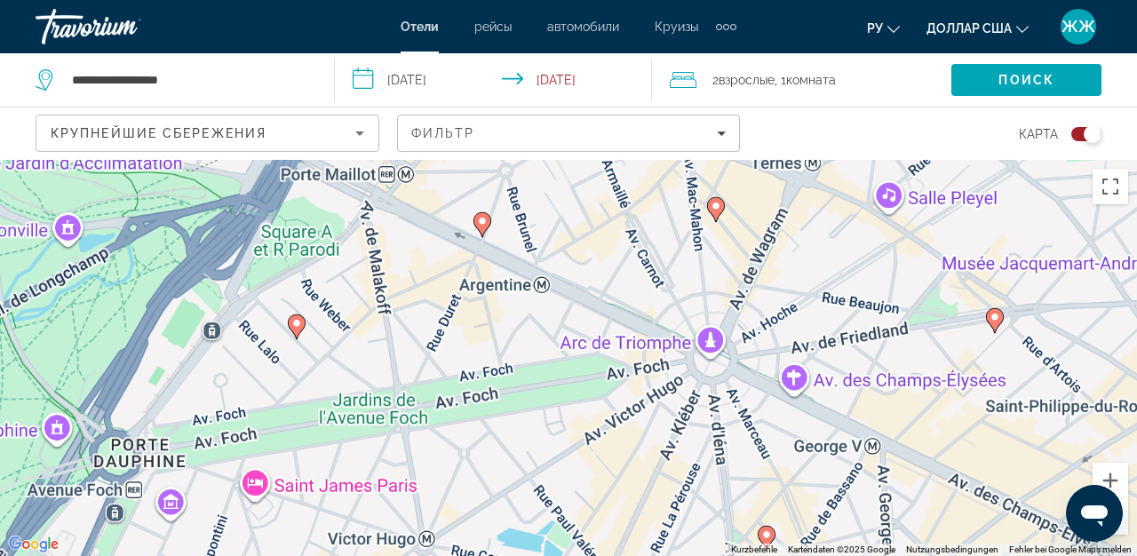
click at [475, 205] on div "Um den Modus zum Ziehen mit der Tastatur zu aktivieren, drückst du Alt + Eingab…" at bounding box center [568, 358] width 1137 height 396
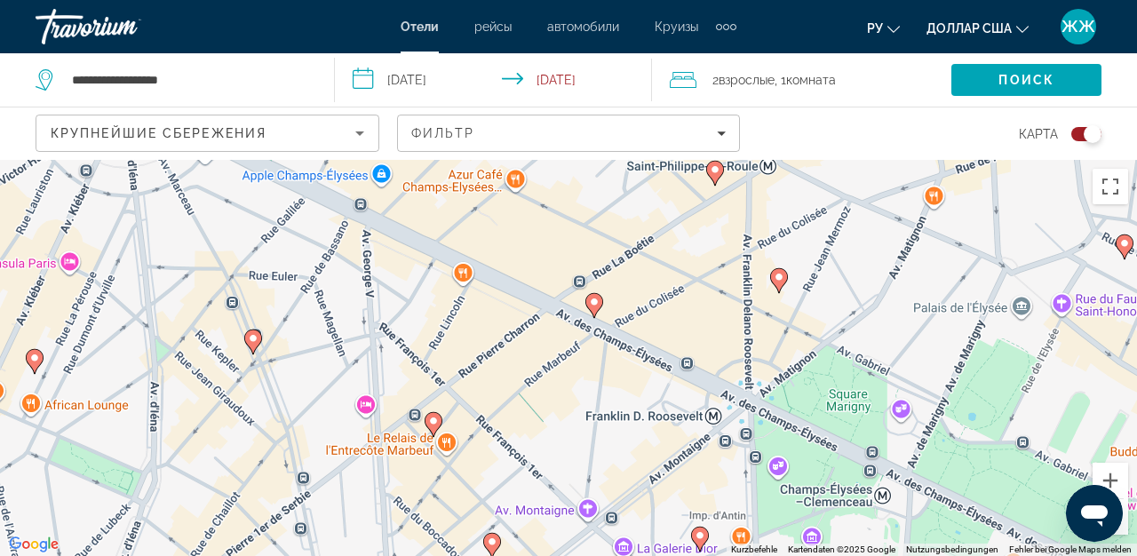
click at [254, 336] on image "Основное содержание" at bounding box center [253, 338] width 11 height 11
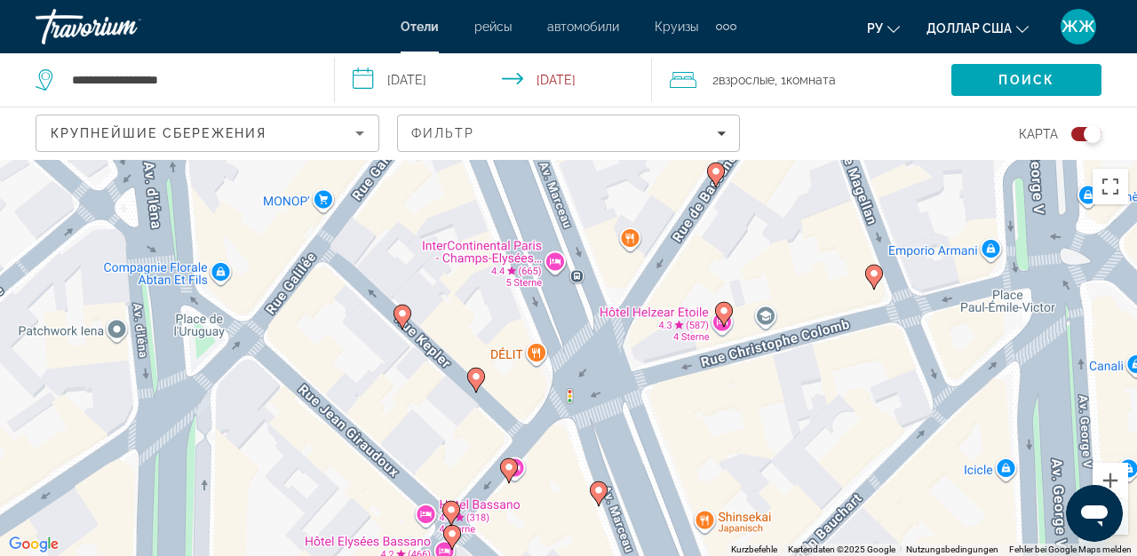
click at [476, 376] on image "Основное содержание" at bounding box center [476, 376] width 11 height 11
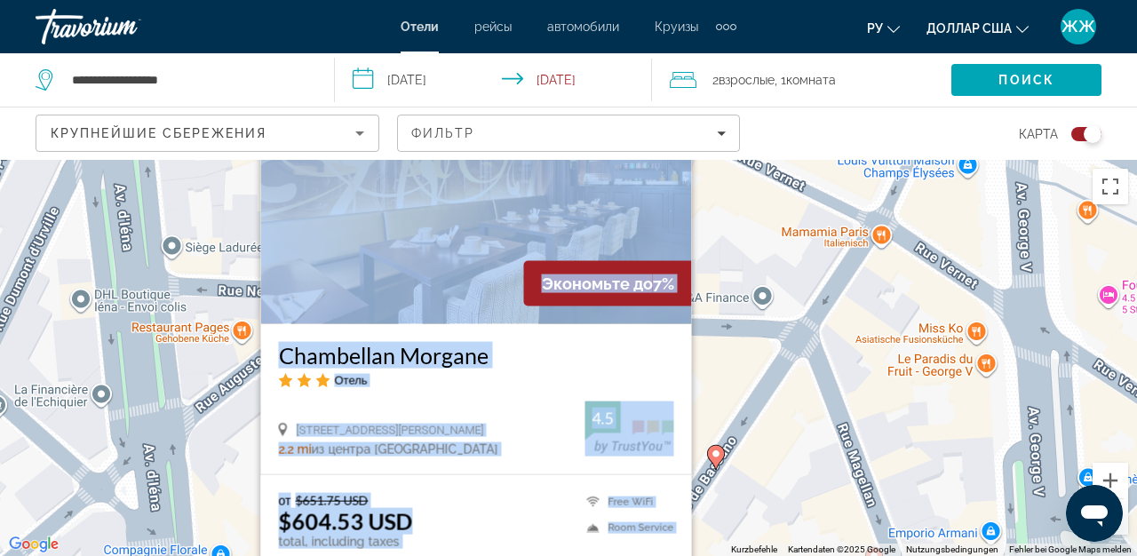
click at [562, 230] on img "Основное содержание" at bounding box center [476, 182] width 431 height 284
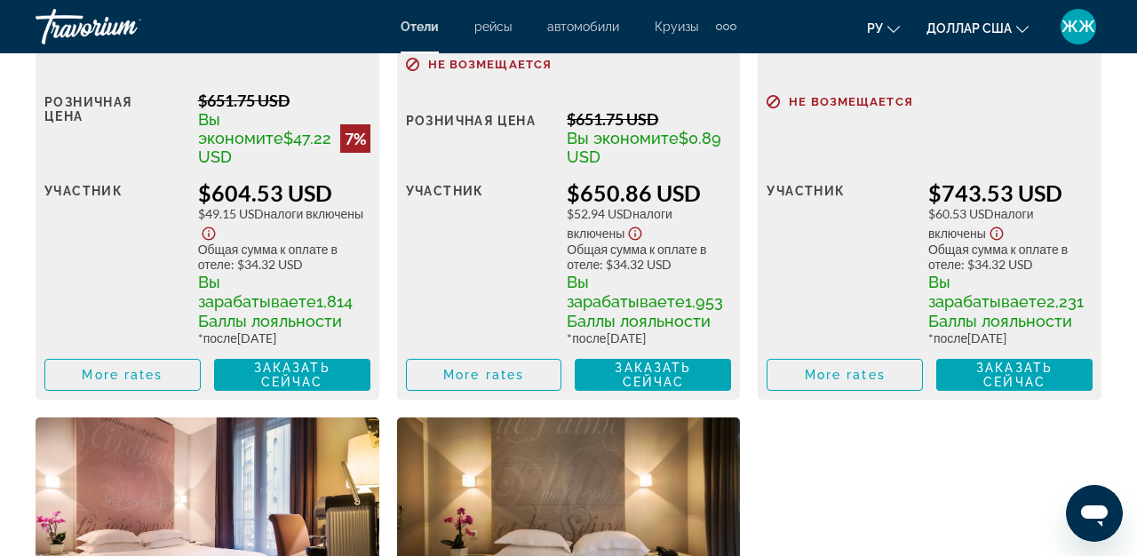
scroll to position [3154, 0]
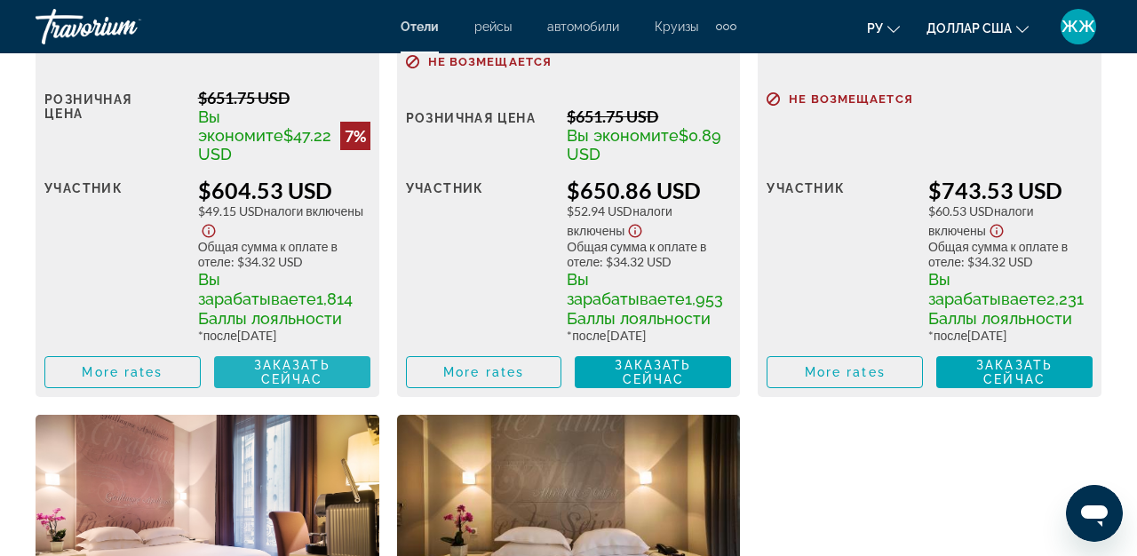
click at [267, 371] on span "Заказать сейчас" at bounding box center [292, 372] width 76 height 28
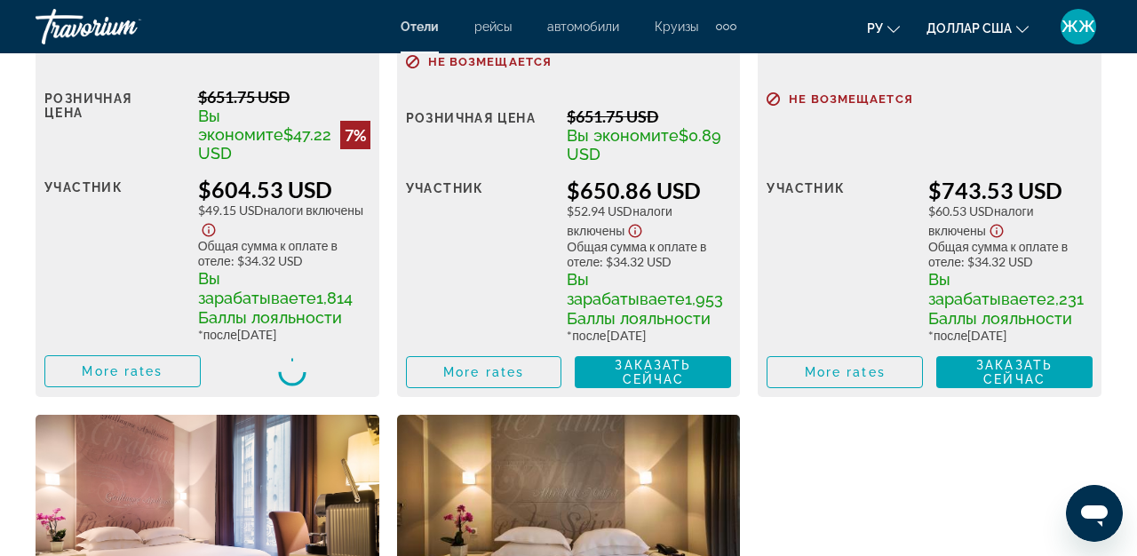
scroll to position [3153, 0]
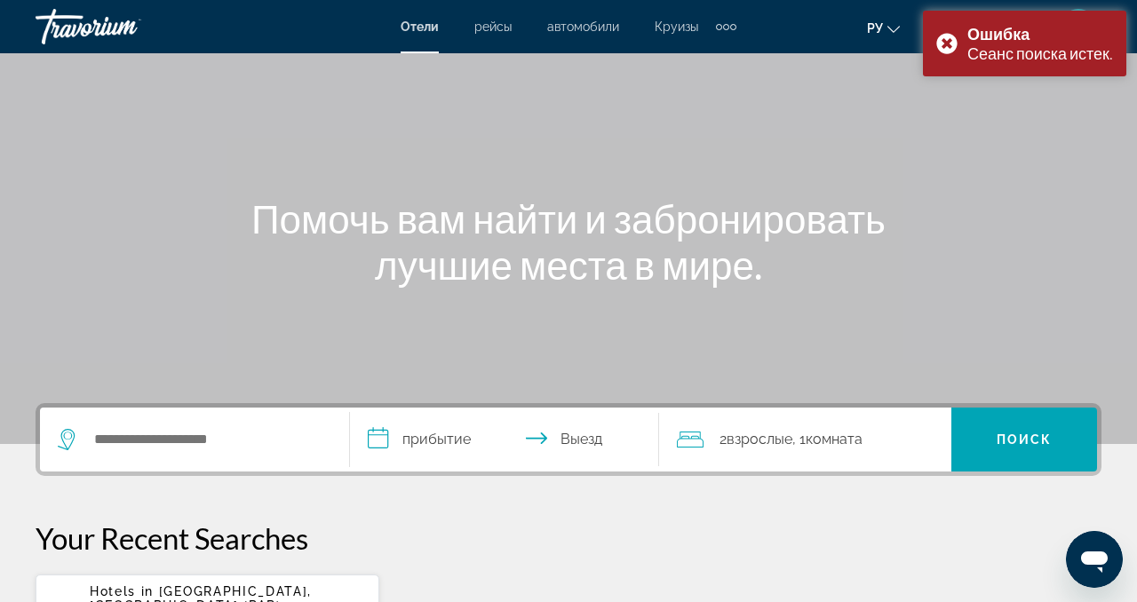
scroll to position [55, 0]
